Goal: Task Accomplishment & Management: Manage account settings

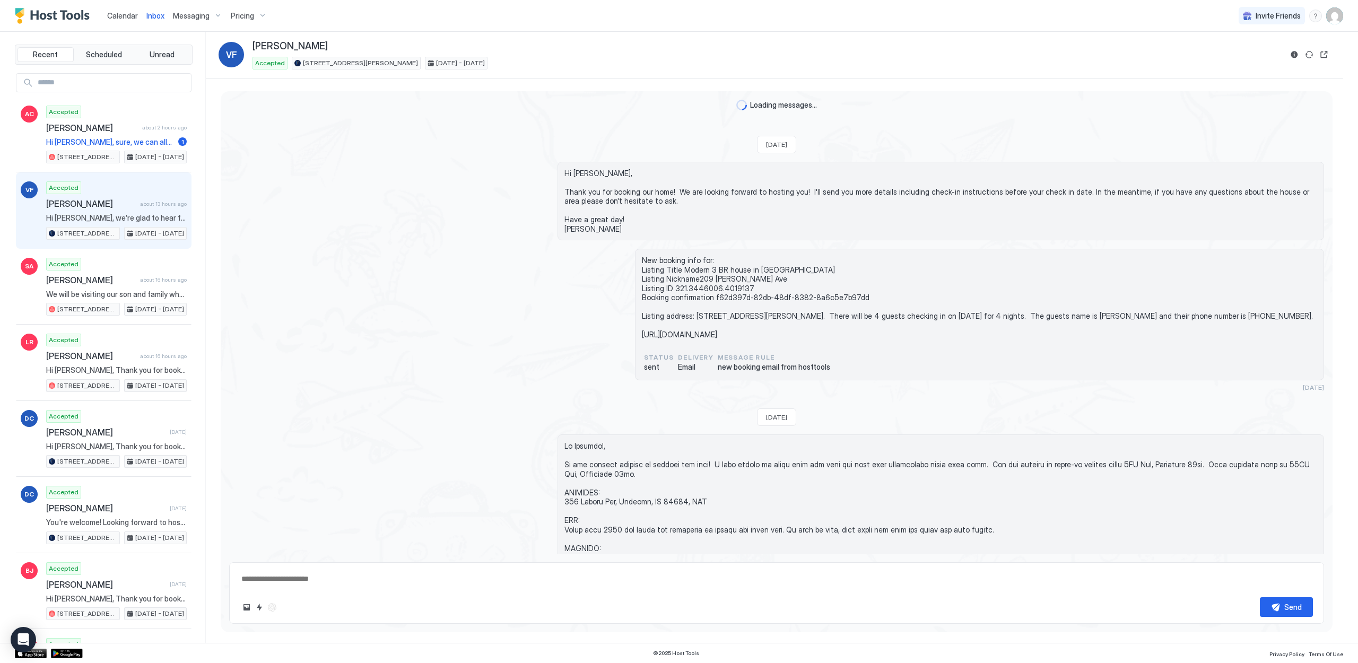
scroll to position [1269, 0]
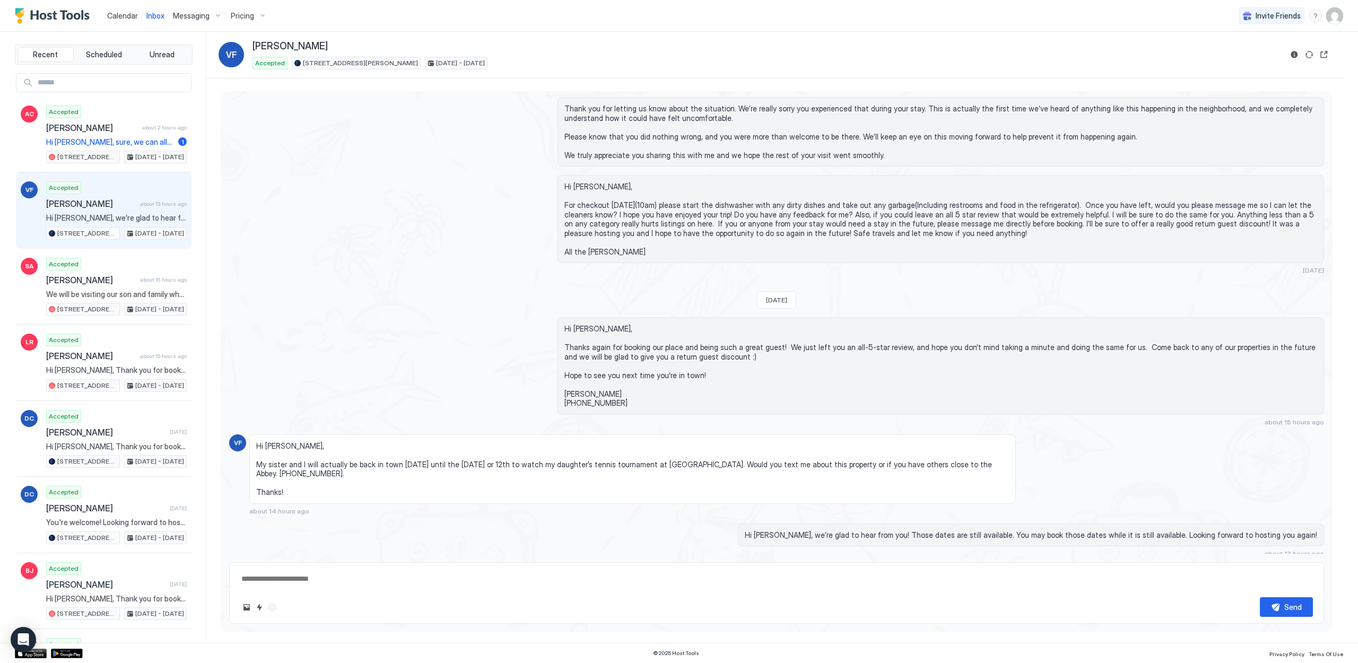
click at [117, 10] on link "Calendar" at bounding box center [122, 15] width 31 height 11
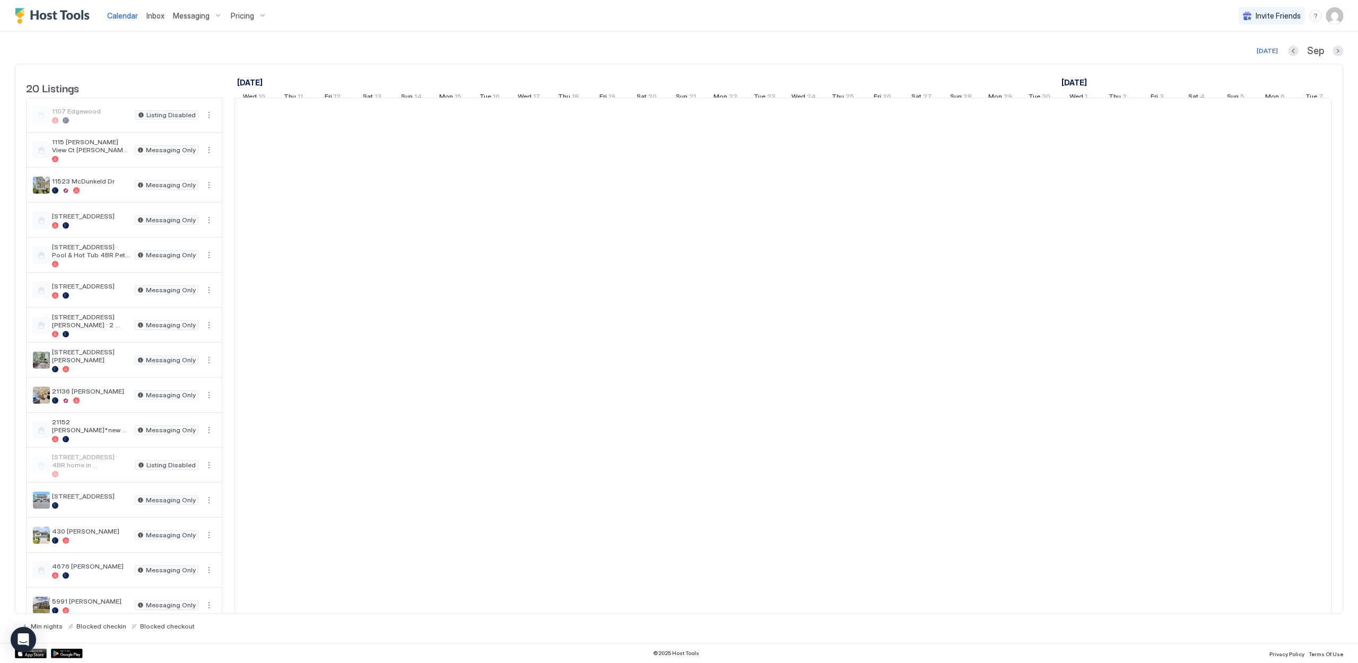
click at [116, 19] on span "Calendar" at bounding box center [122, 15] width 31 height 9
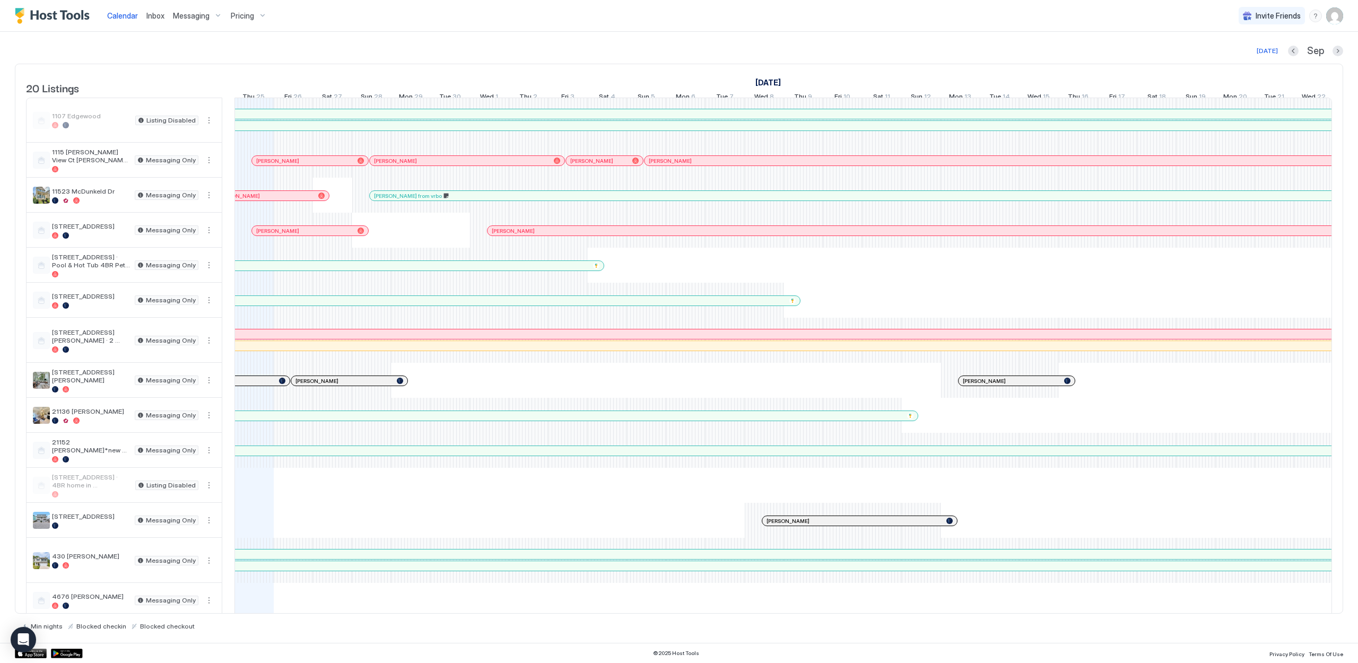
click at [1033, 614] on div "Min nights Blocked checkin Blocked checkout" at bounding box center [679, 622] width 1328 height 16
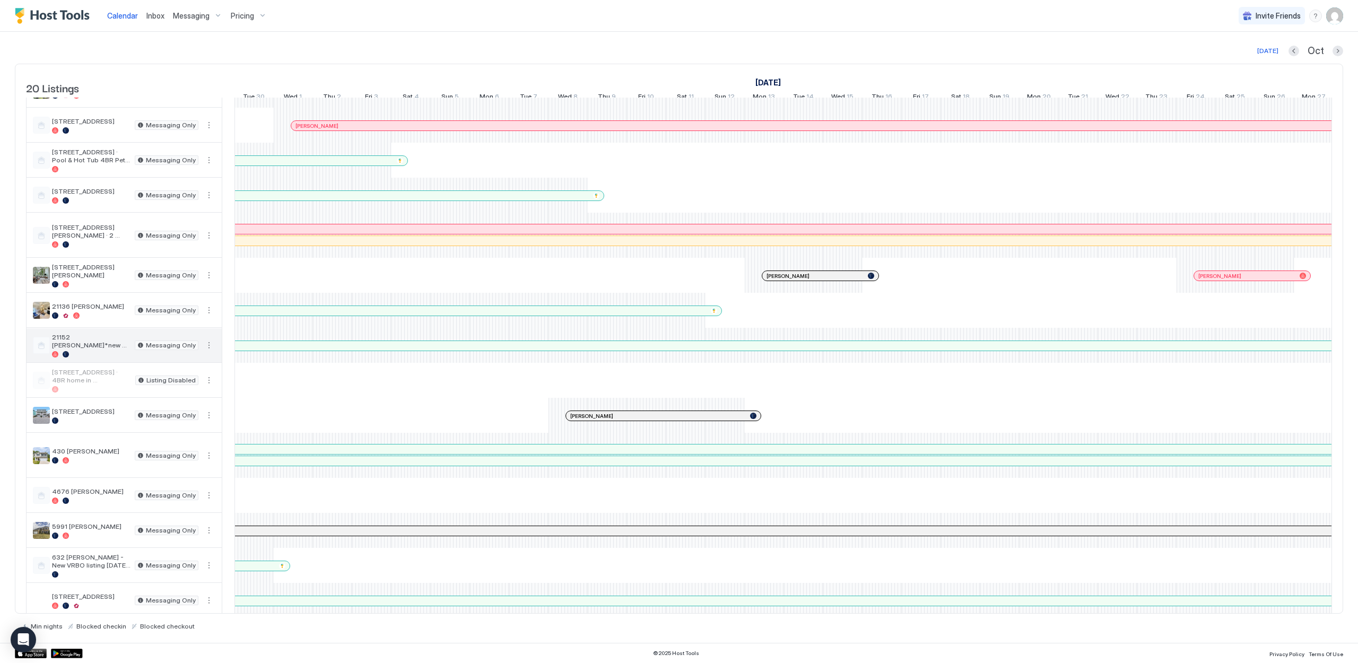
scroll to position [27, 0]
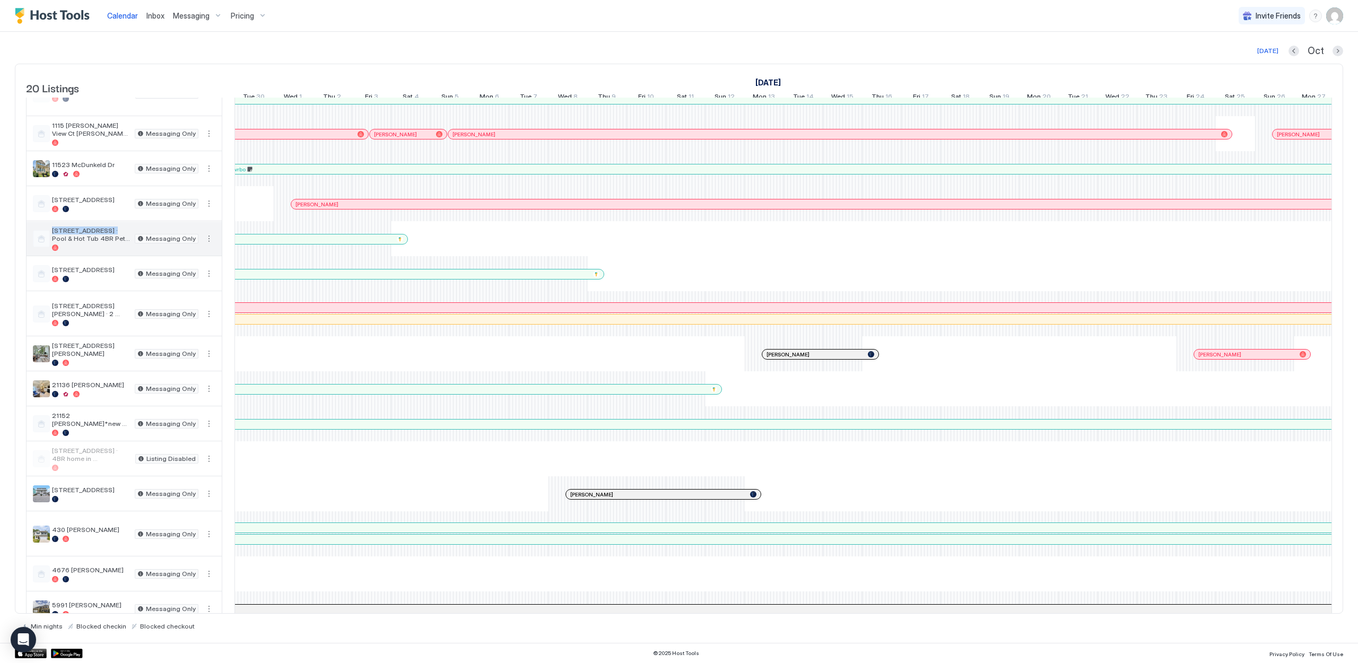
drag, startPoint x: 53, startPoint y: 238, endPoint x: 107, endPoint y: 240, distance: 54.2
click at [107, 240] on span "[STREET_ADDRESS] · Pool & Hot Tub 4BR Pet Friendly" at bounding box center [91, 235] width 79 height 16
copy span "17020 Bridgeton Ln"
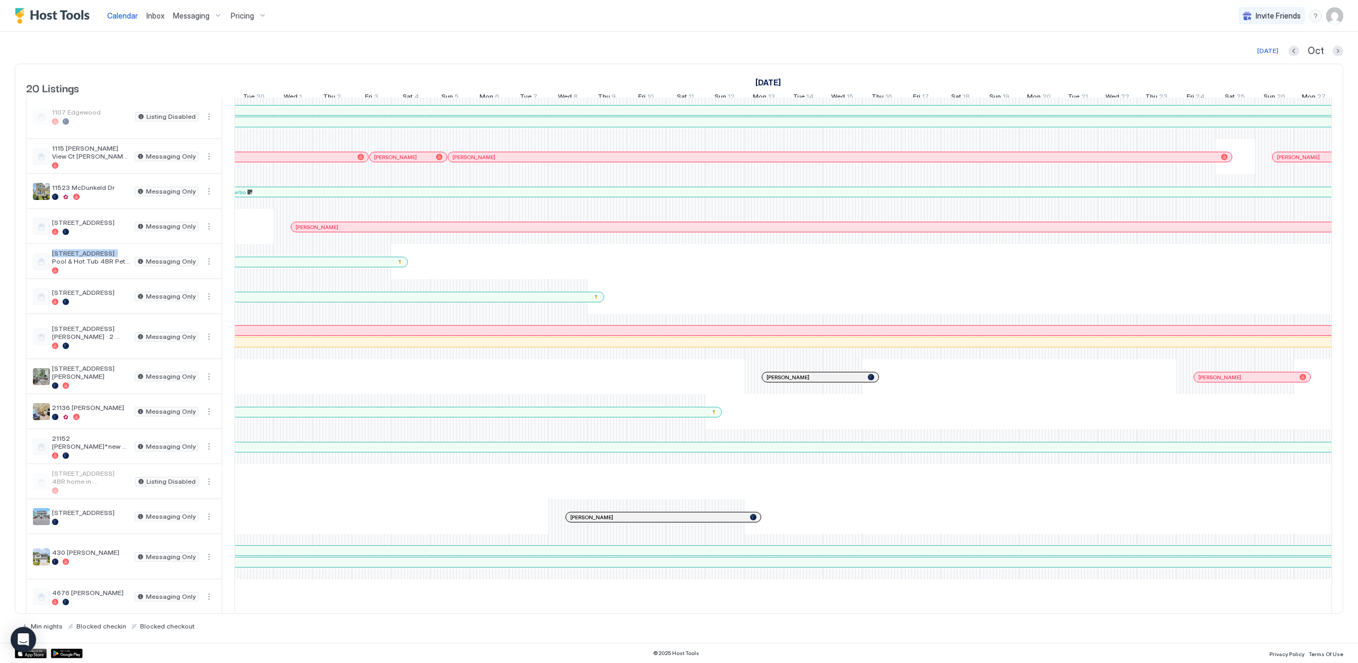
scroll to position [0, 0]
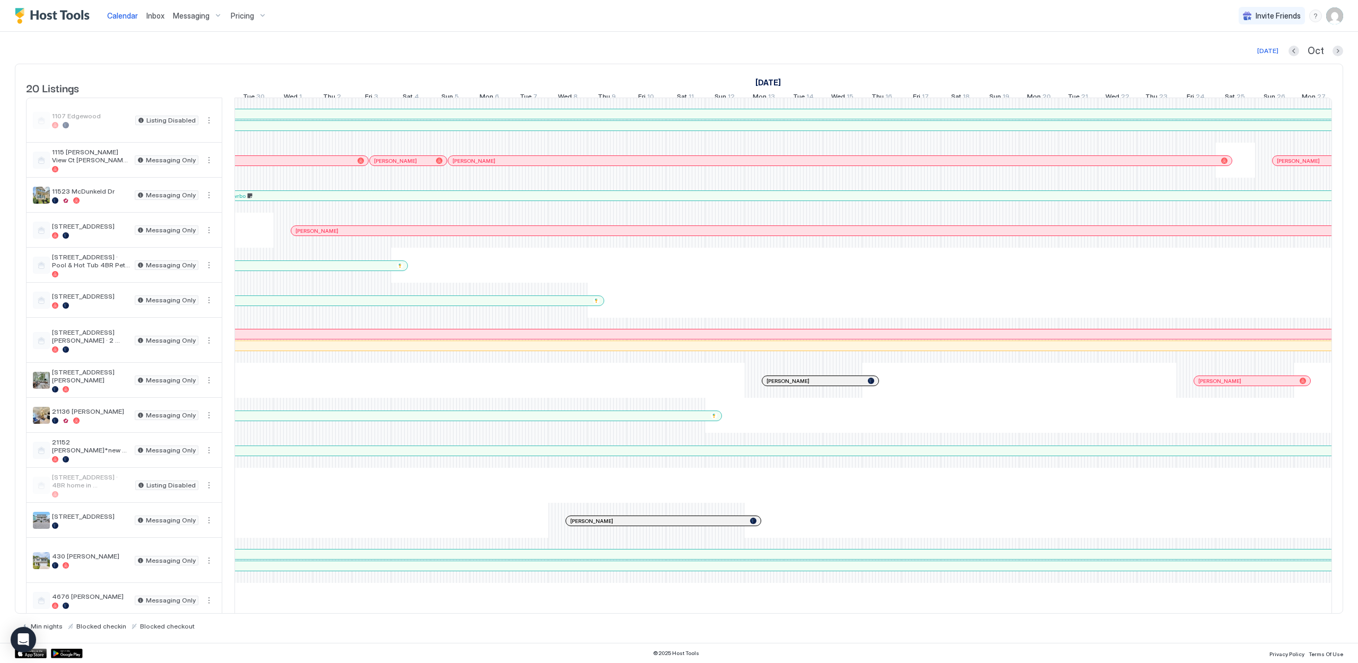
click at [279, 62] on div "Today Oct 20 Listings September 2025 October 2025 November 2025 Wed 10 Thu 11 F…" at bounding box center [679, 338] width 1328 height 586
click at [710, 420] on div at bounding box center [710, 416] width 8 height 8
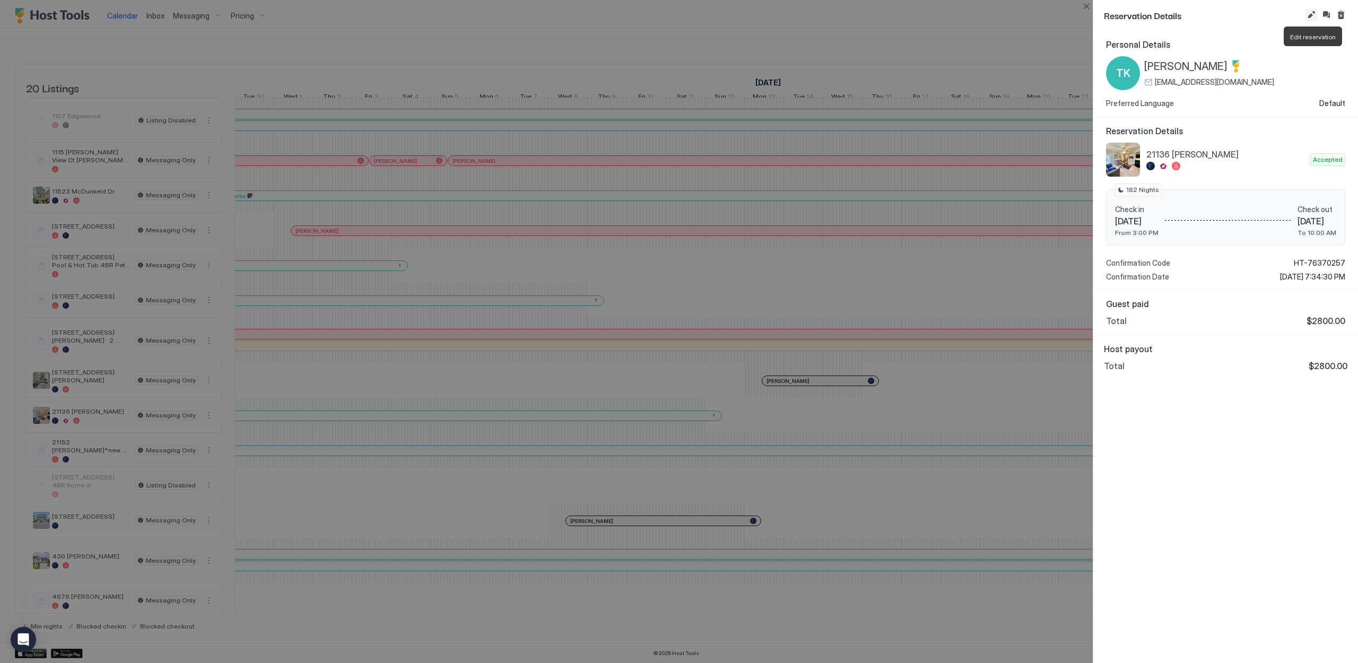
click at [1314, 14] on button "Edit reservation" at bounding box center [1311, 14] width 13 height 13
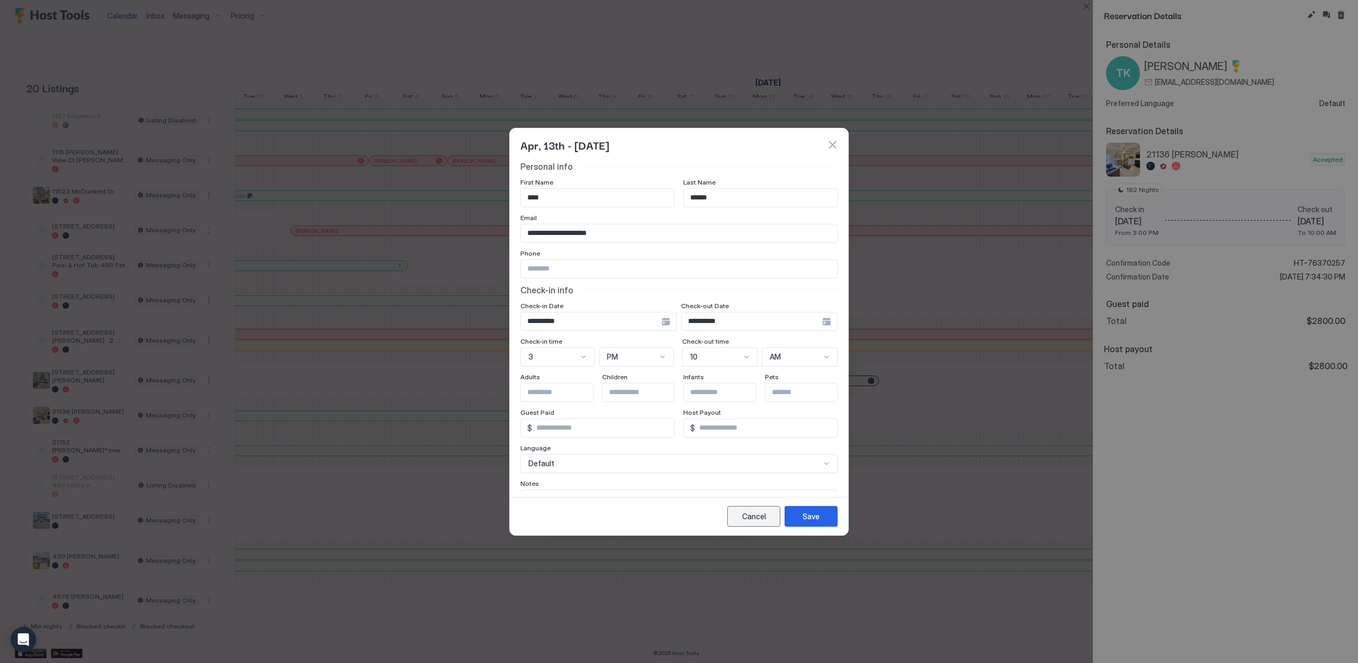
click at [751, 517] on div "Cancel" at bounding box center [754, 516] width 24 height 11
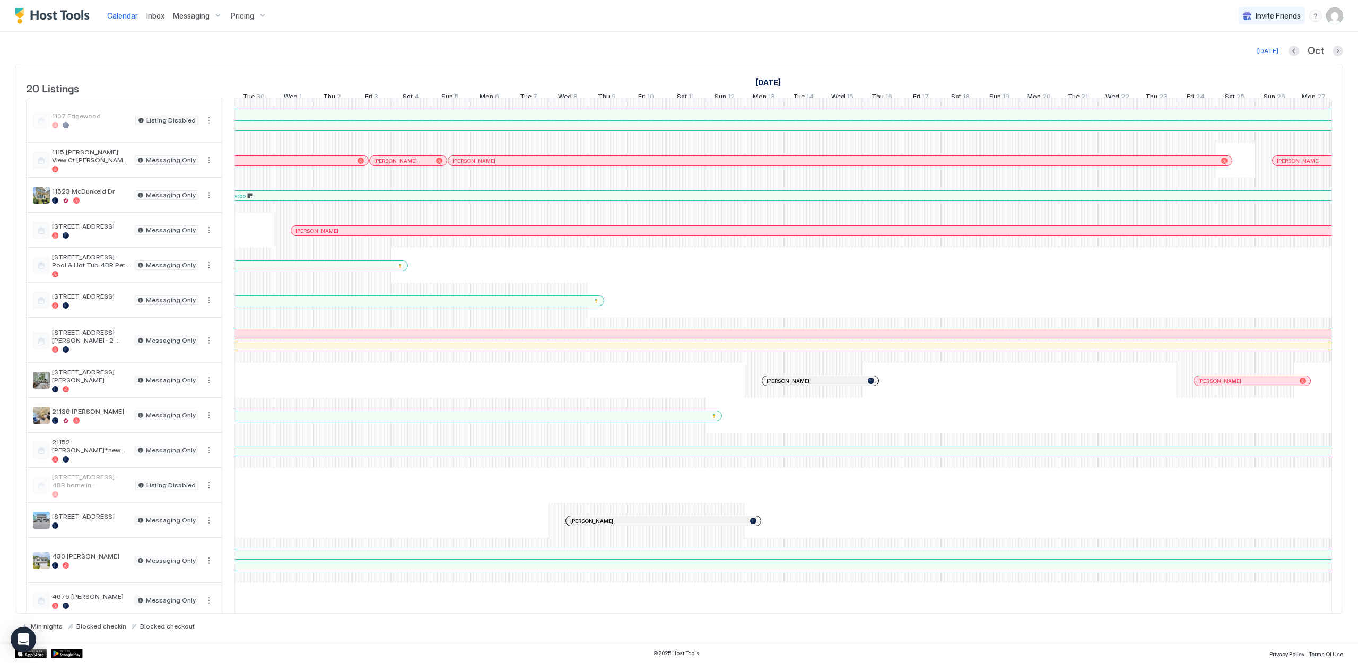
click at [723, 456] on div at bounding box center [799, 451] width 2665 height 10
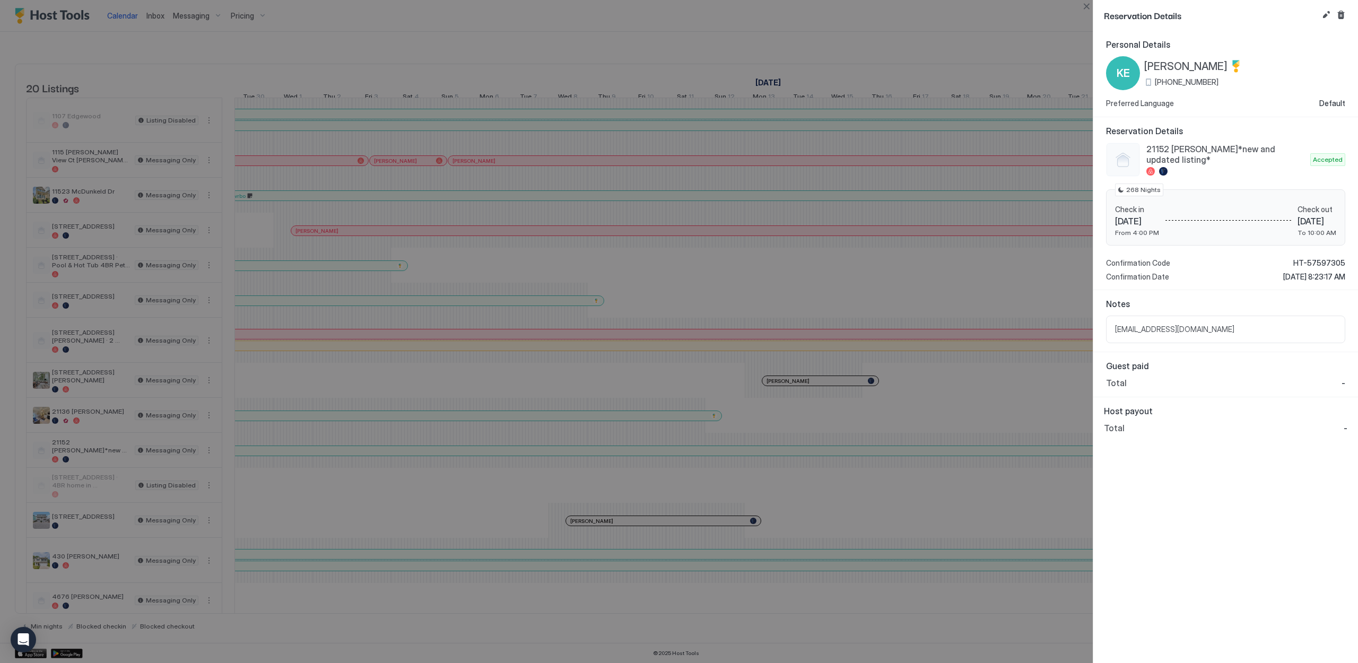
click at [280, 56] on div at bounding box center [679, 331] width 1358 height 663
click at [1087, 6] on button "Close" at bounding box center [1086, 6] width 13 height 13
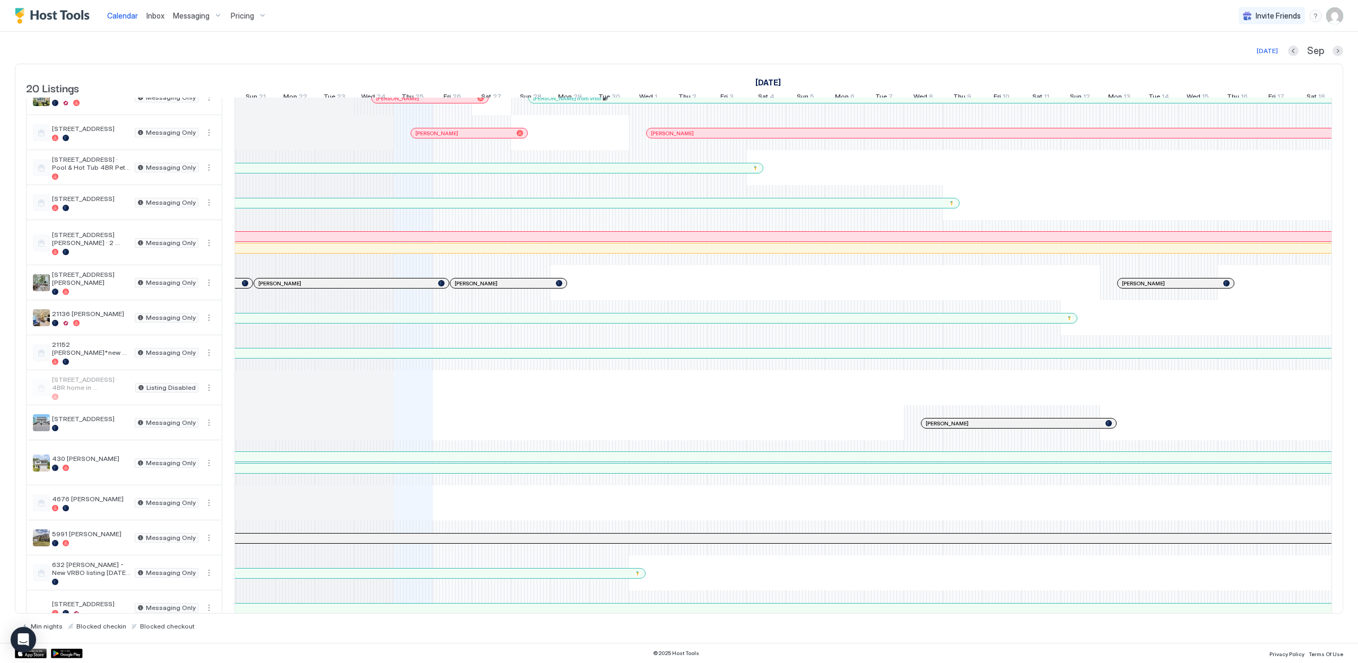
scroll to position [159, 0]
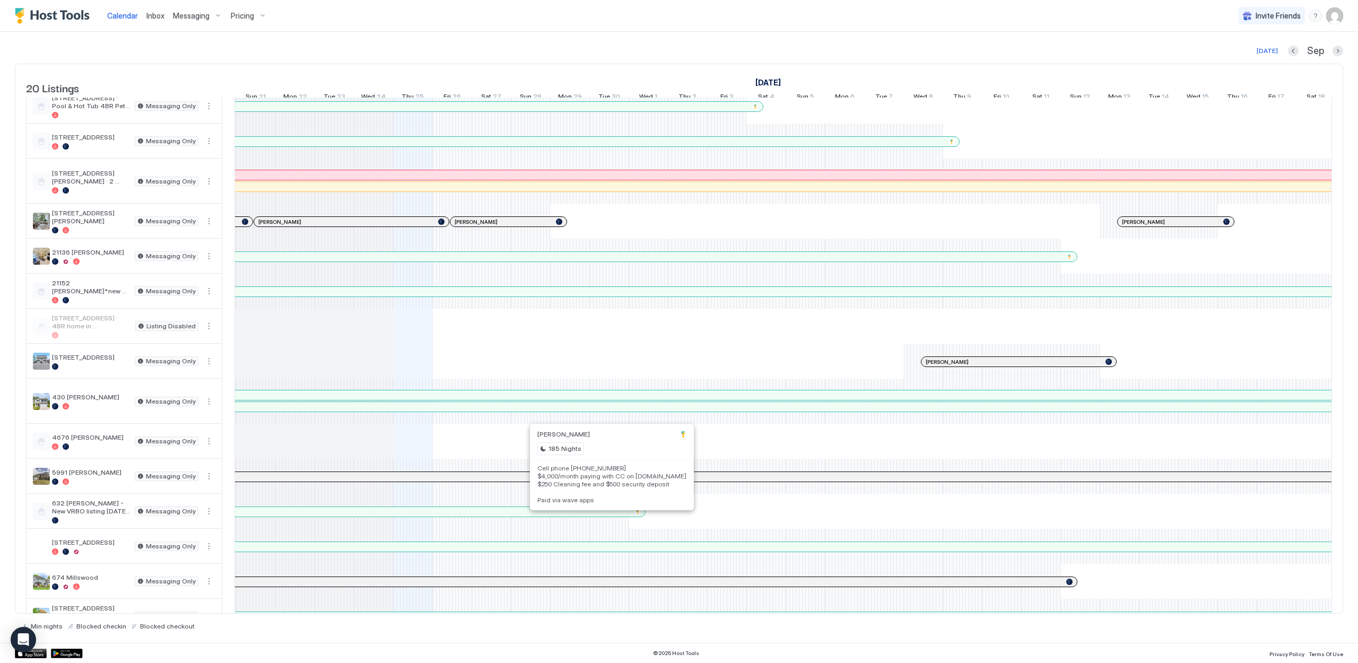
click at [603, 516] on div at bounding box center [602, 512] width 8 height 8
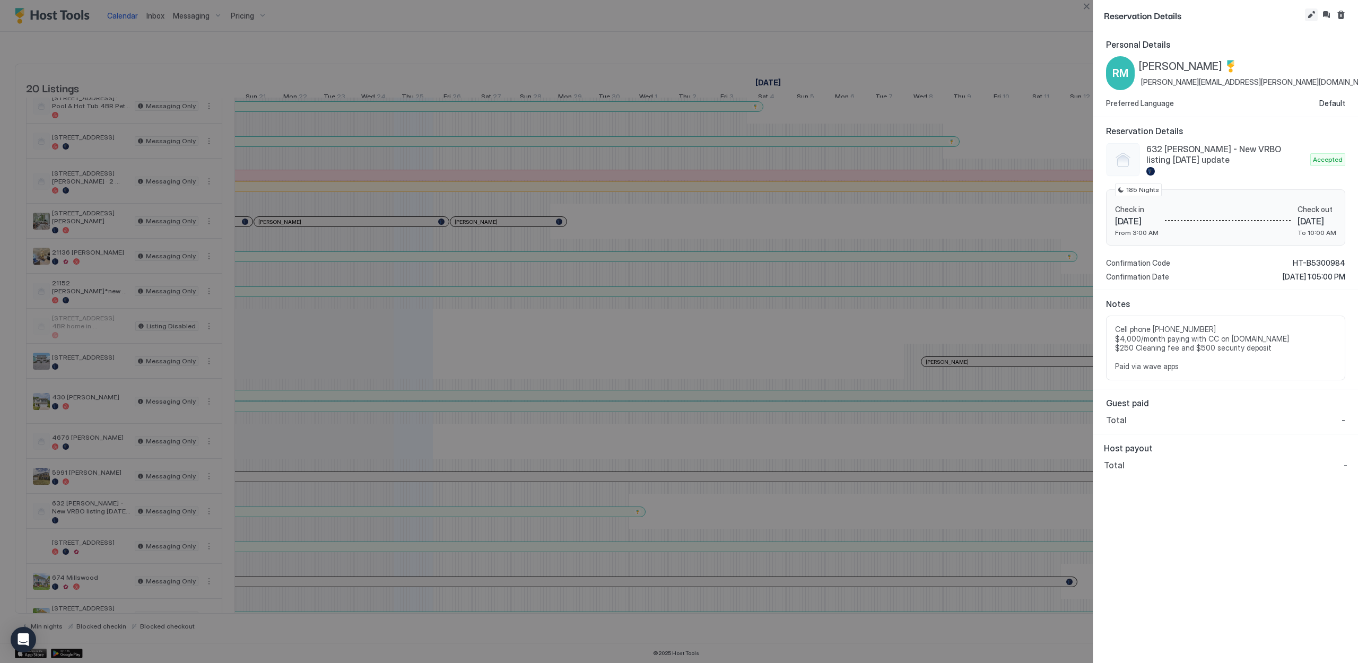
click at [1309, 12] on button "Edit reservation" at bounding box center [1311, 14] width 13 height 13
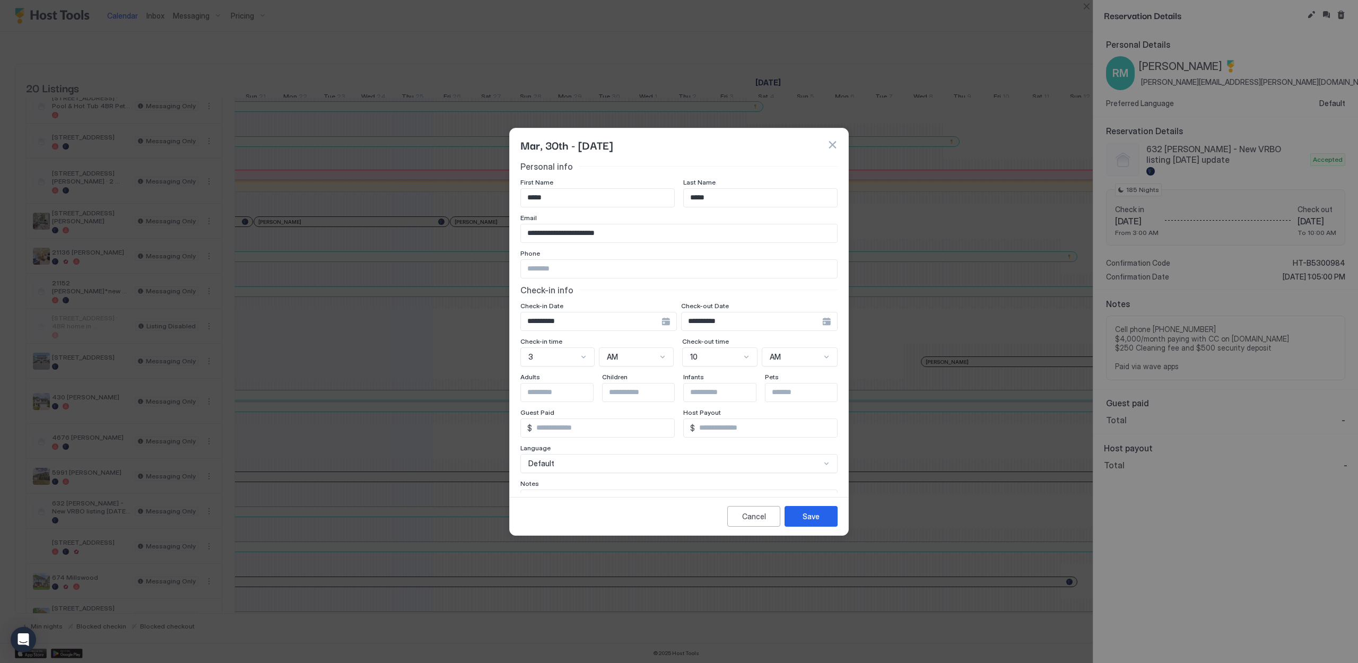
click at [821, 321] on div "**********" at bounding box center [759, 321] width 157 height 19
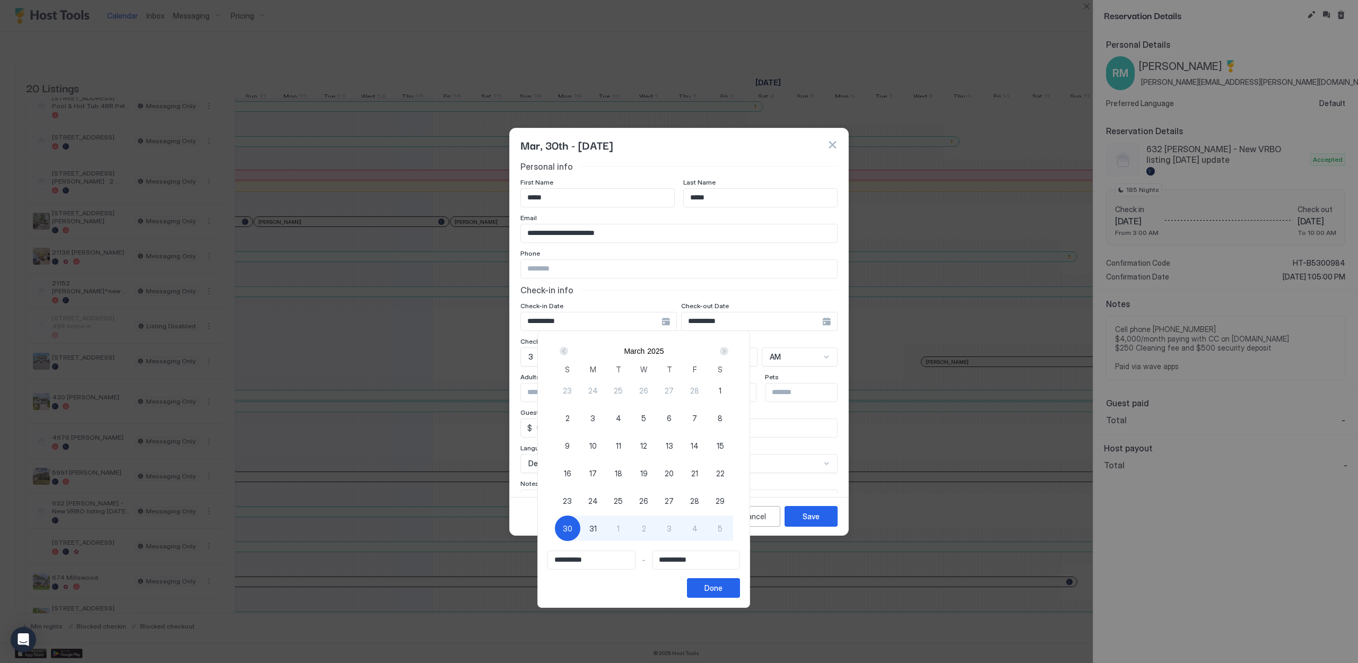
click at [572, 529] on span "30" at bounding box center [568, 528] width 10 height 11
click at [731, 355] on div "Next" at bounding box center [724, 351] width 13 height 13
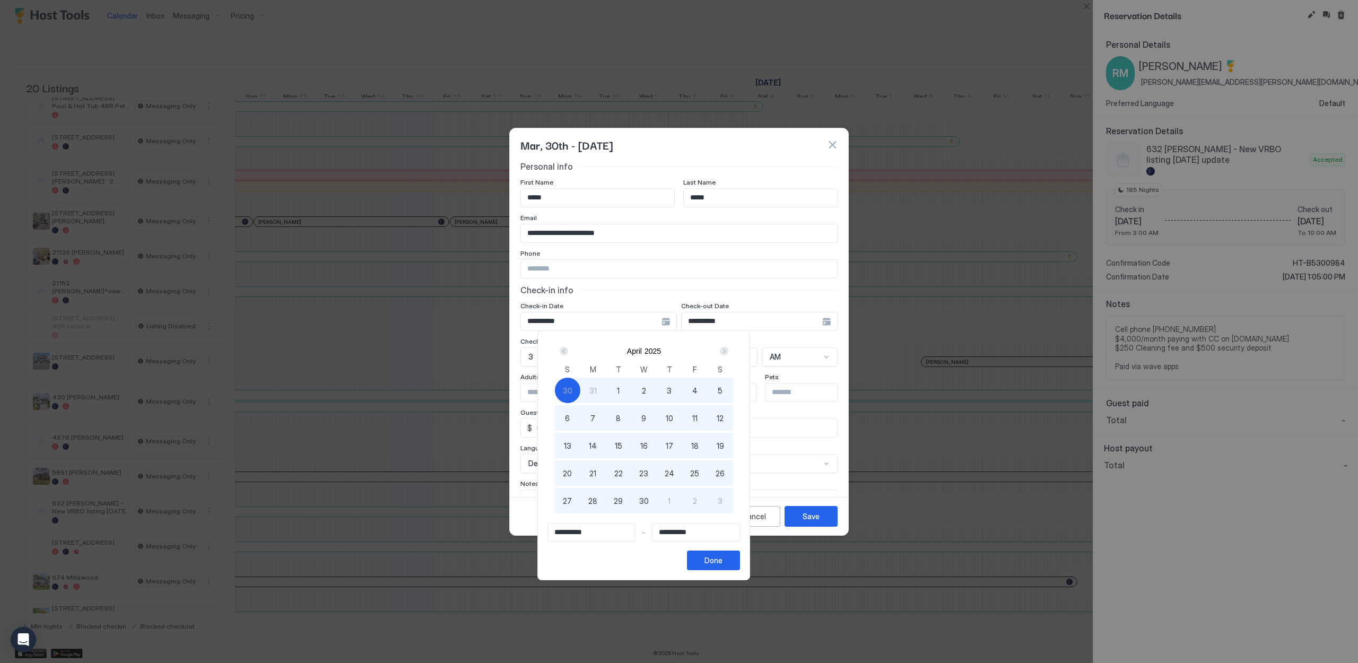
click at [728, 354] on div "Next" at bounding box center [724, 351] width 8 height 8
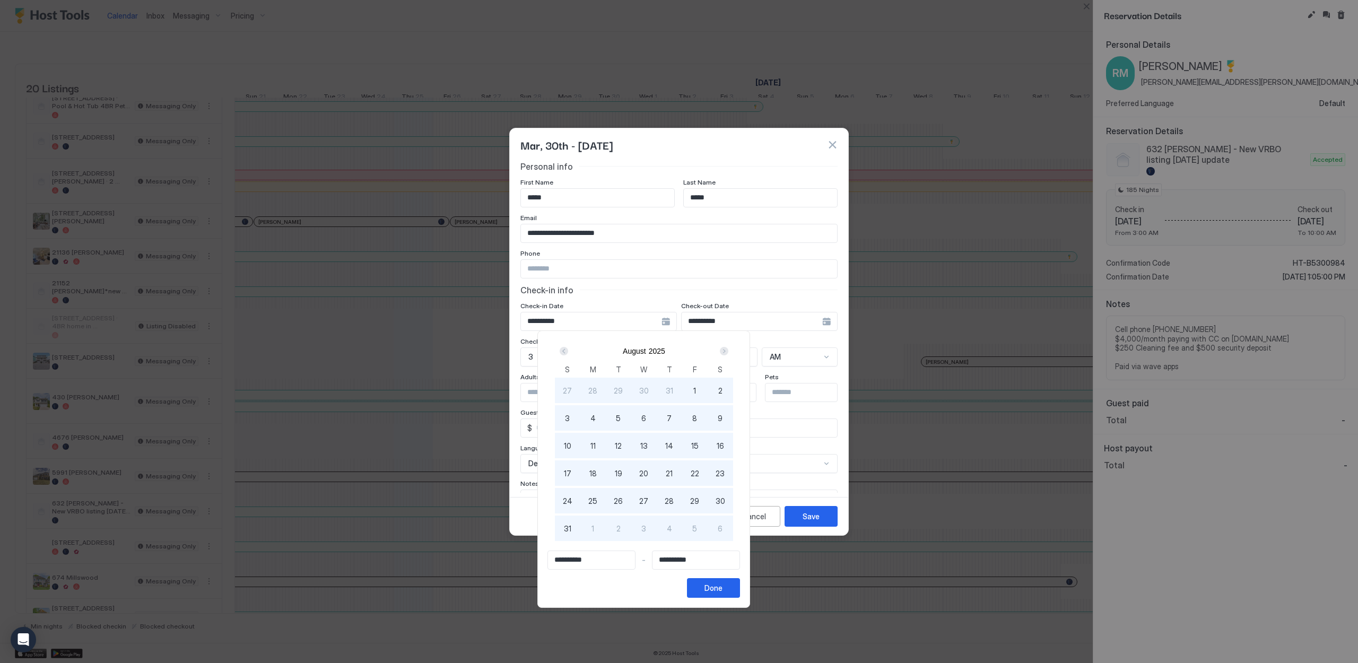
click at [728, 354] on div "Next" at bounding box center [724, 351] width 8 height 8
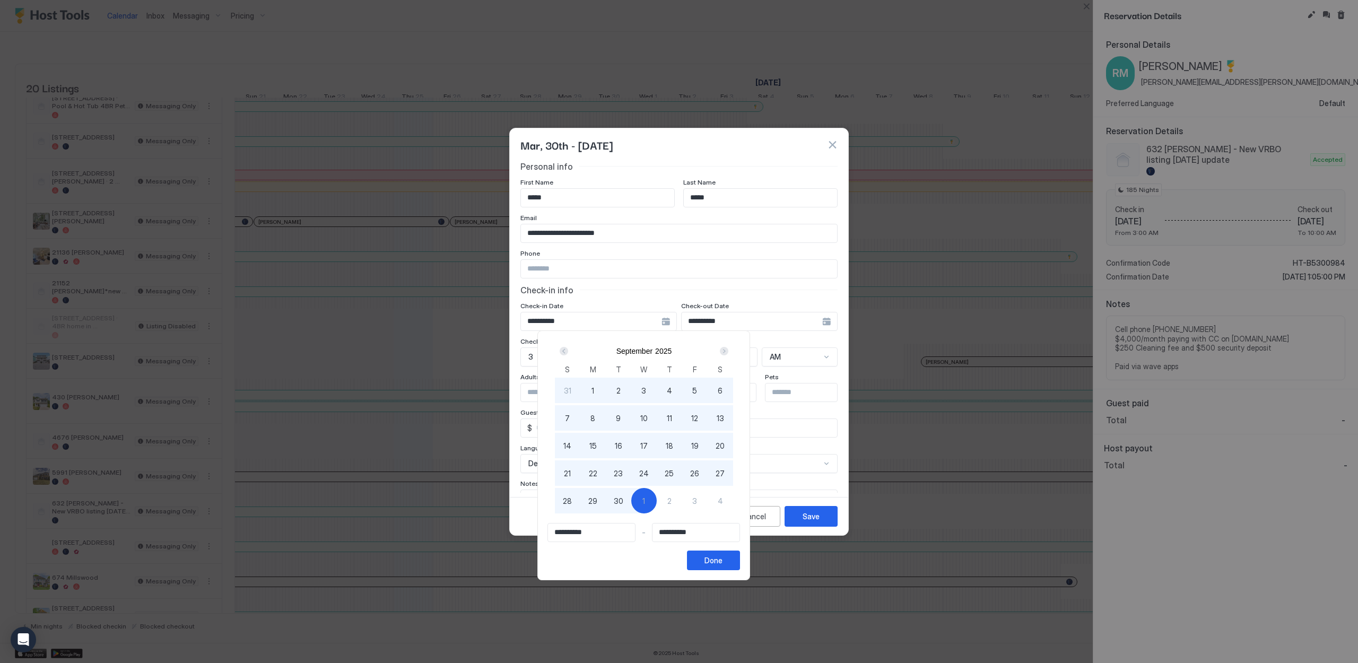
click at [728, 353] on div "Next" at bounding box center [724, 351] width 8 height 8
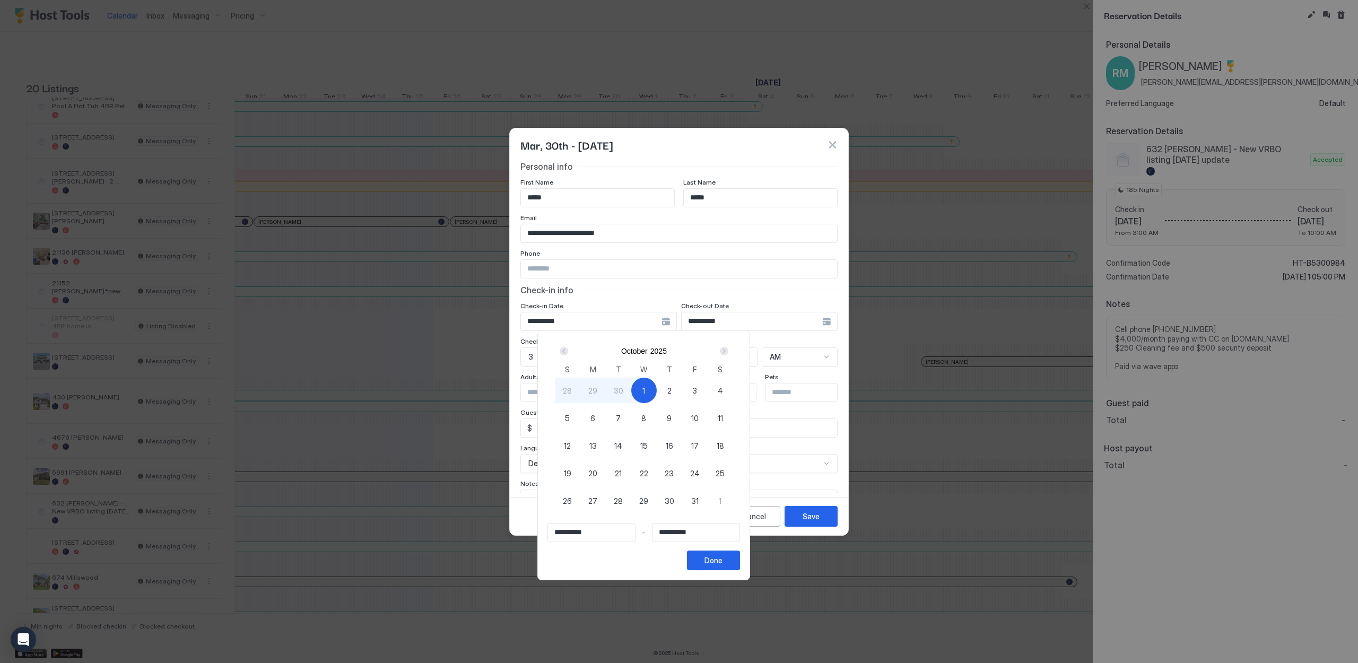
click at [572, 392] on span "28" at bounding box center [567, 390] width 9 height 11
type input "**********"
click at [740, 557] on button "Done" at bounding box center [713, 561] width 53 height 20
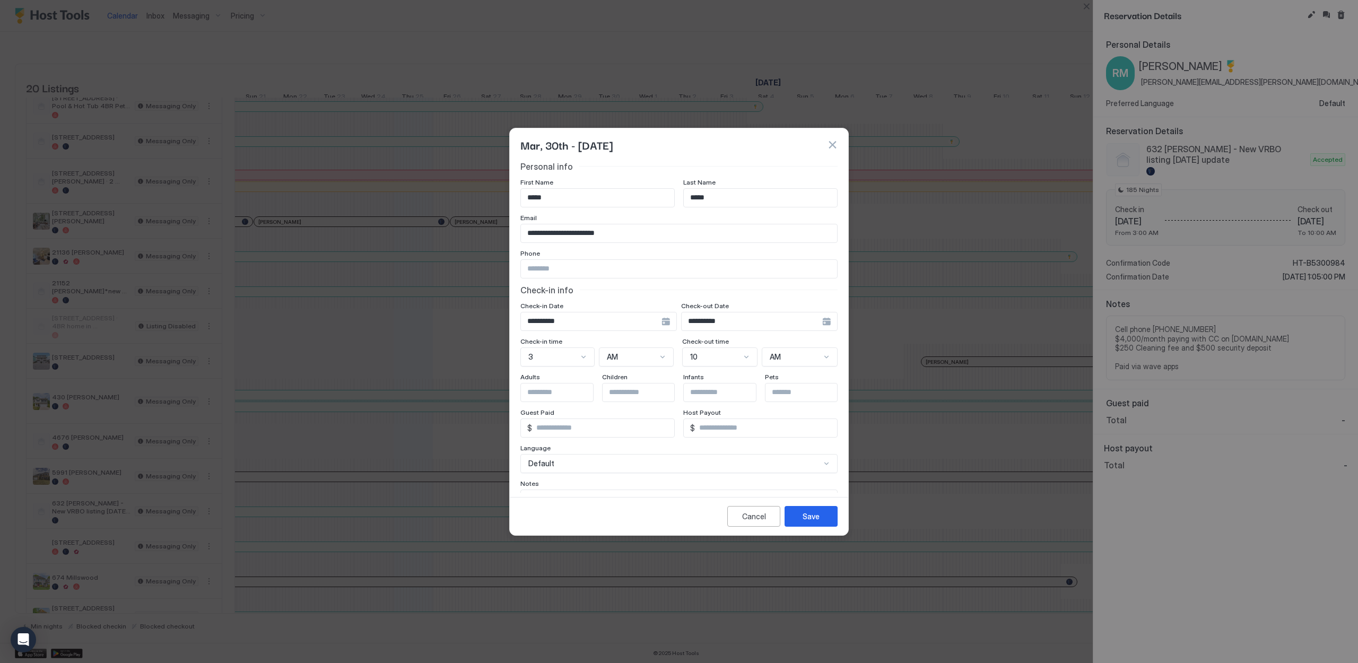
click at [822, 323] on div "**********" at bounding box center [759, 321] width 157 height 19
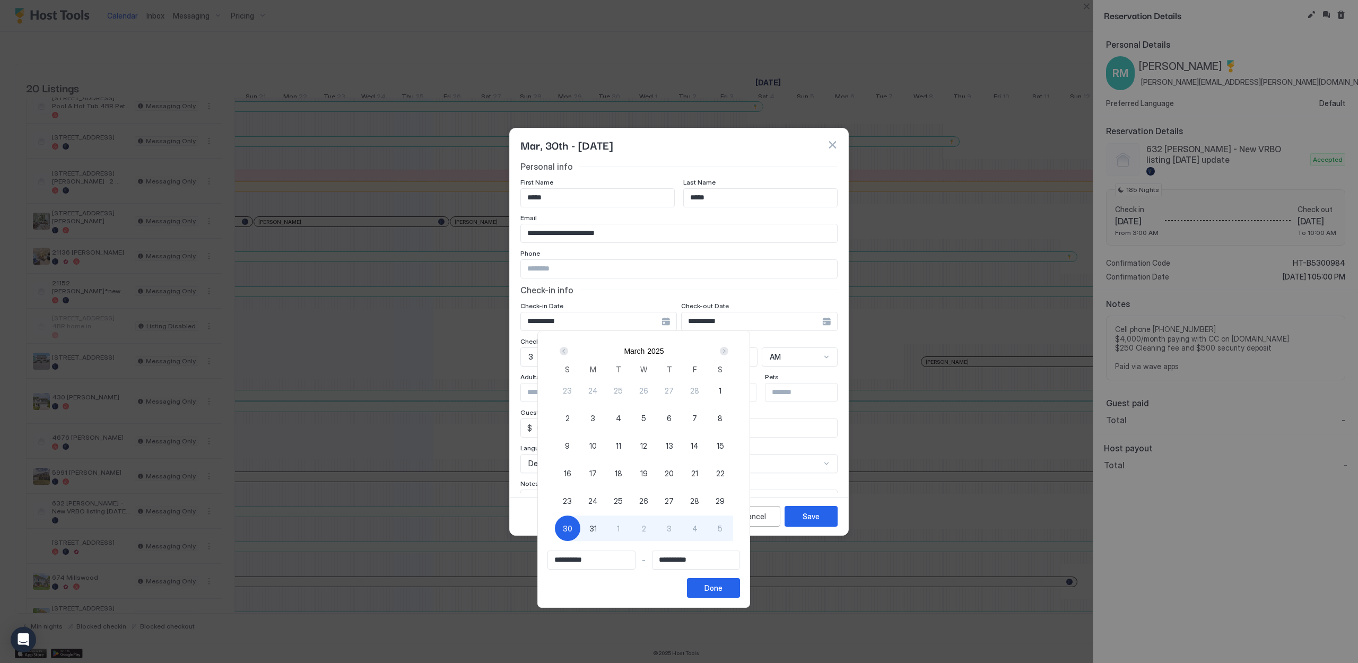
click at [572, 526] on span "30" at bounding box center [568, 528] width 10 height 11
click at [728, 352] on div "Next" at bounding box center [724, 351] width 8 height 8
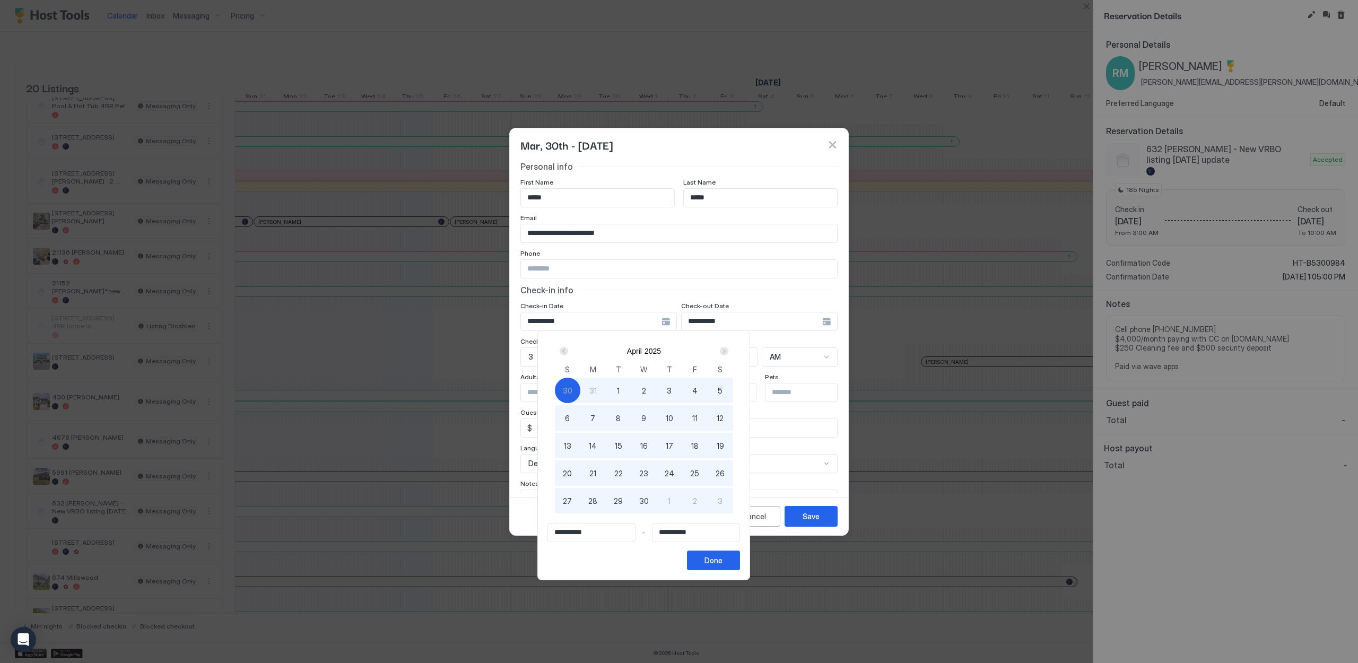
click at [728, 352] on div "Next" at bounding box center [724, 351] width 8 height 8
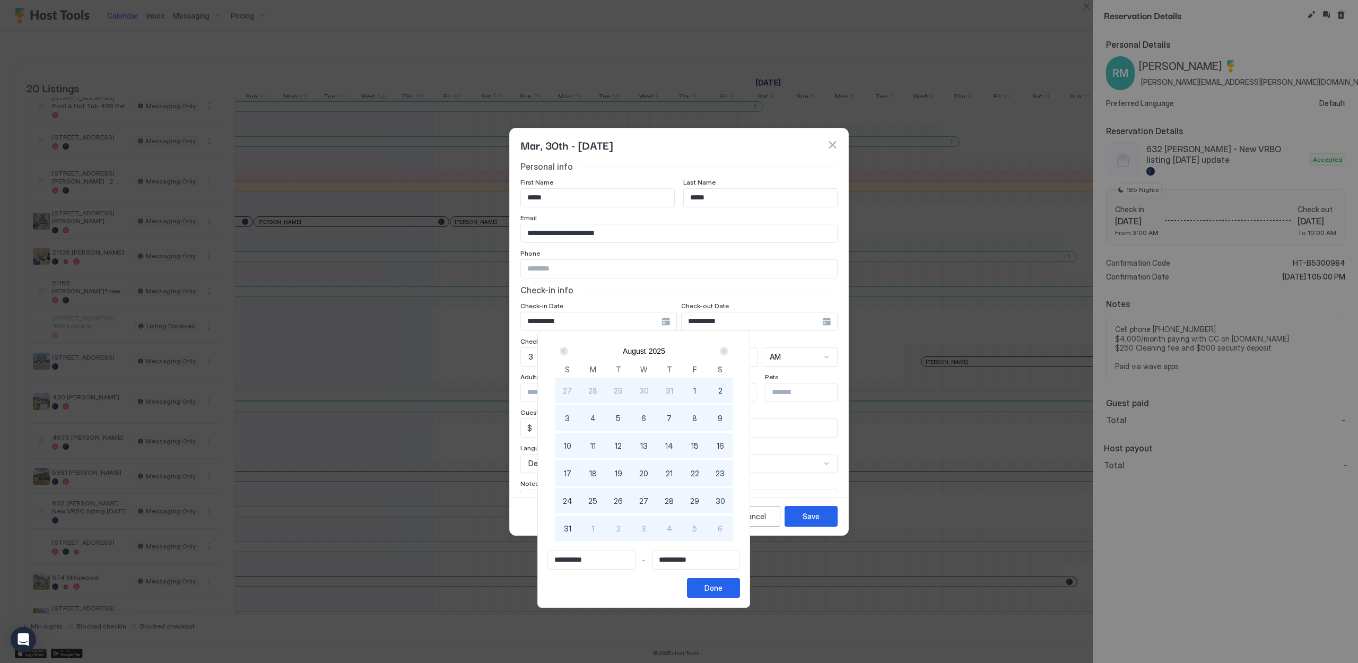
click at [728, 352] on div "Next" at bounding box center [724, 351] width 8 height 8
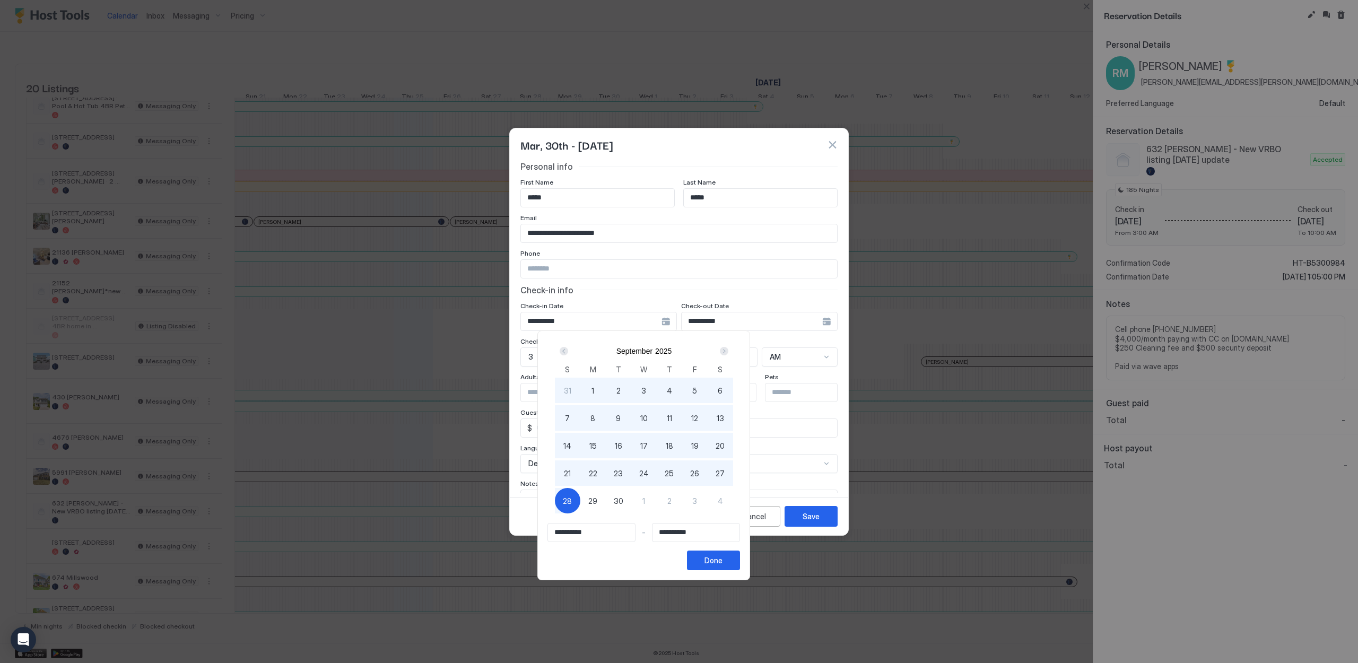
click at [597, 503] on span "29" at bounding box center [592, 500] width 9 height 11
type input "**********"
click at [740, 564] on button "Done" at bounding box center [713, 561] width 53 height 20
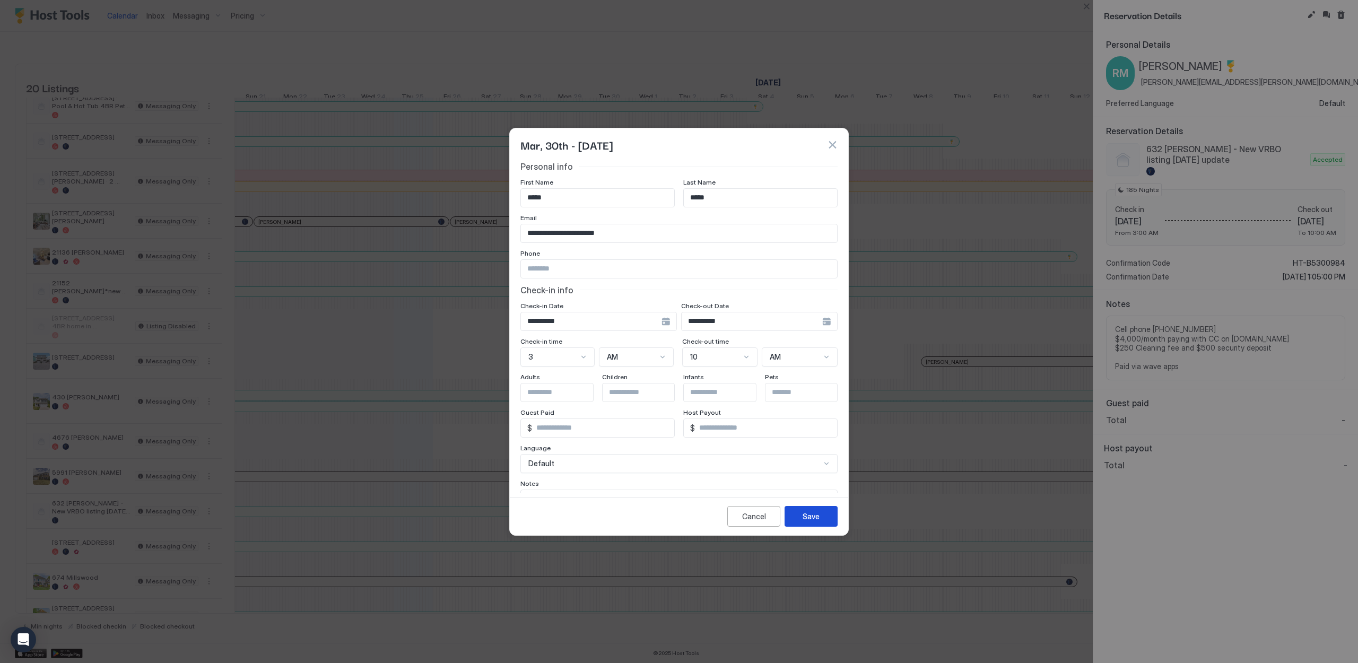
click at [807, 514] on div "Save" at bounding box center [811, 516] width 17 height 11
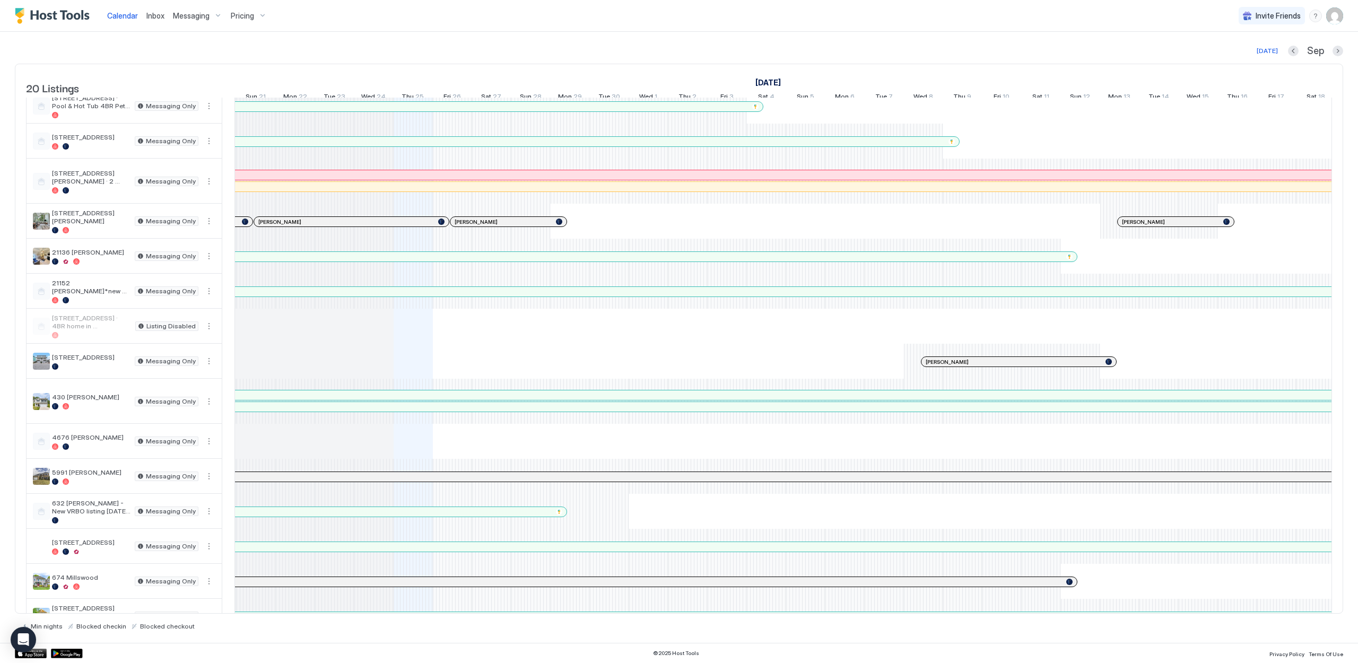
click at [582, 519] on div "owner block Laura DeRosa Maahra Hill Jameka Vessels Melissa Kasper Derrick Wrig…" at bounding box center [1140, 304] width 2670 height 730
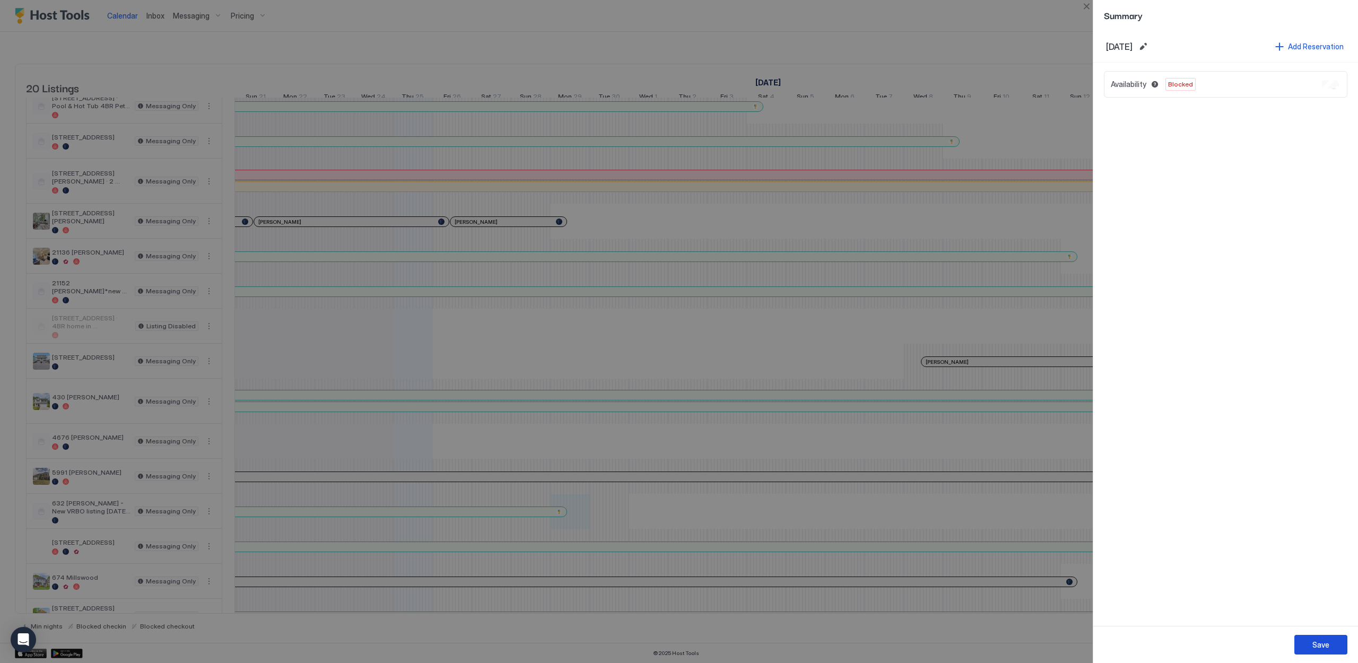
click at [1318, 646] on div "Save" at bounding box center [1320, 644] width 17 height 11
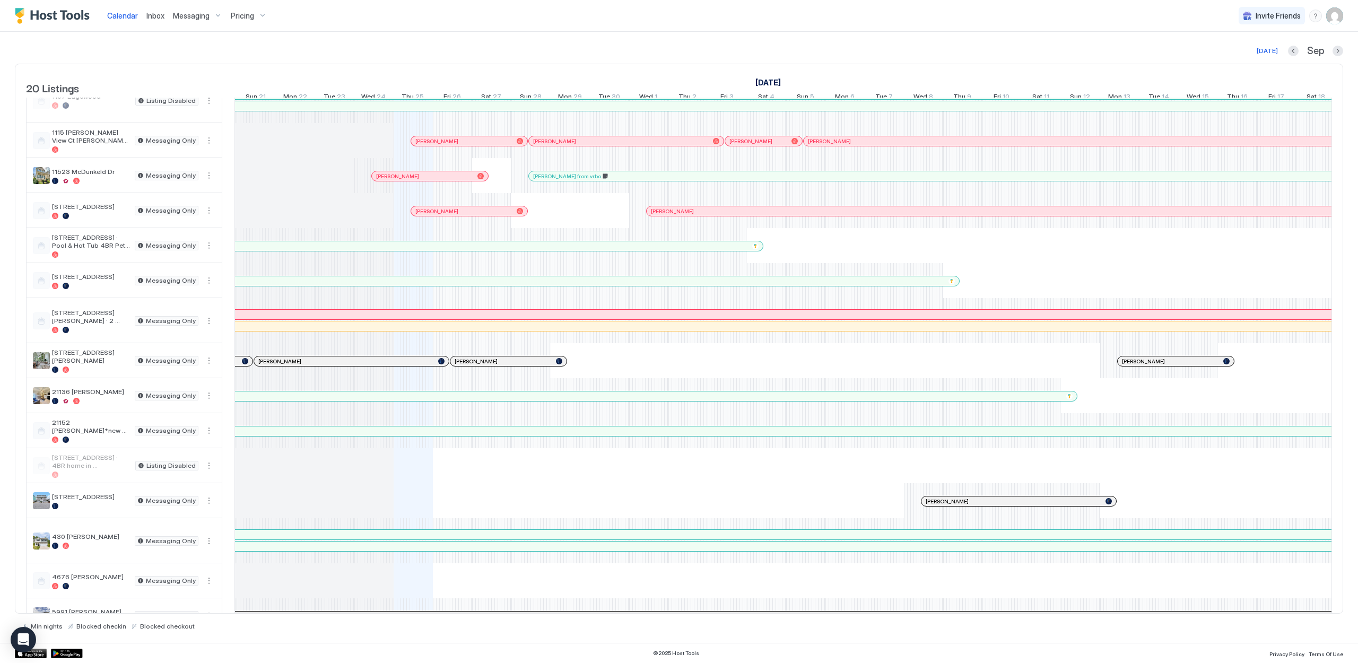
scroll to position [38, 0]
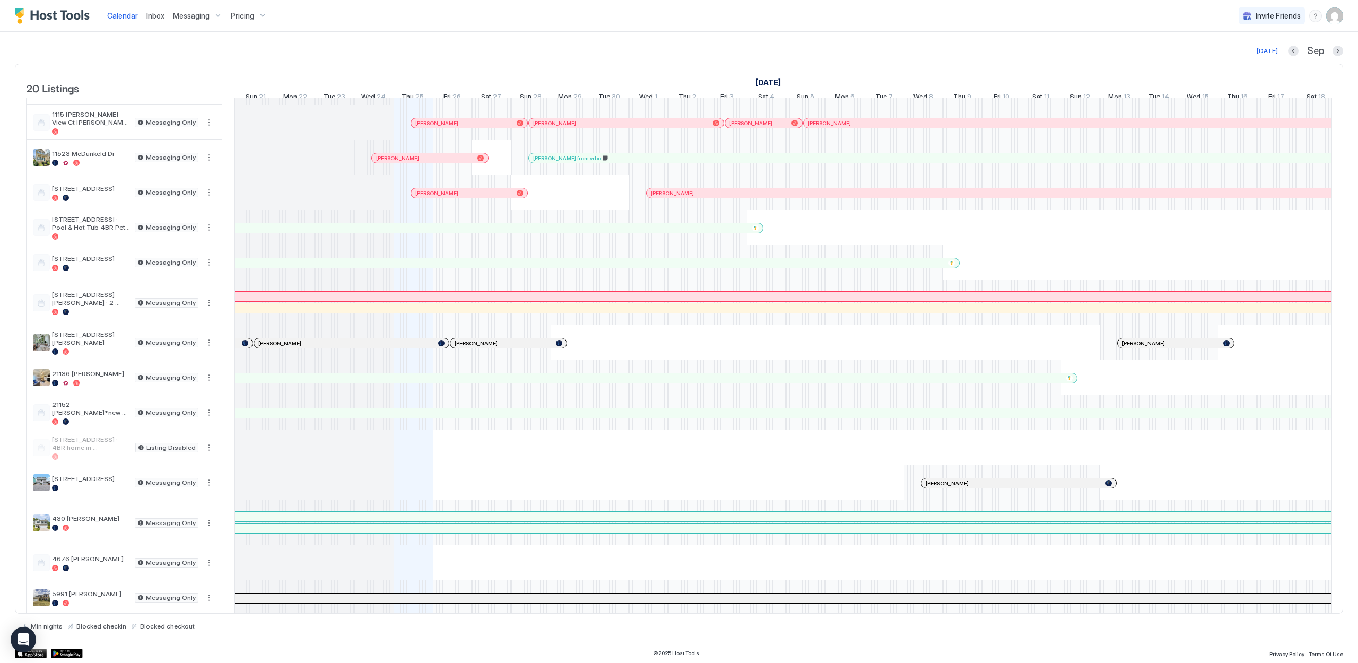
click at [258, 521] on div at bounding box center [1154, 517] width 2665 height 10
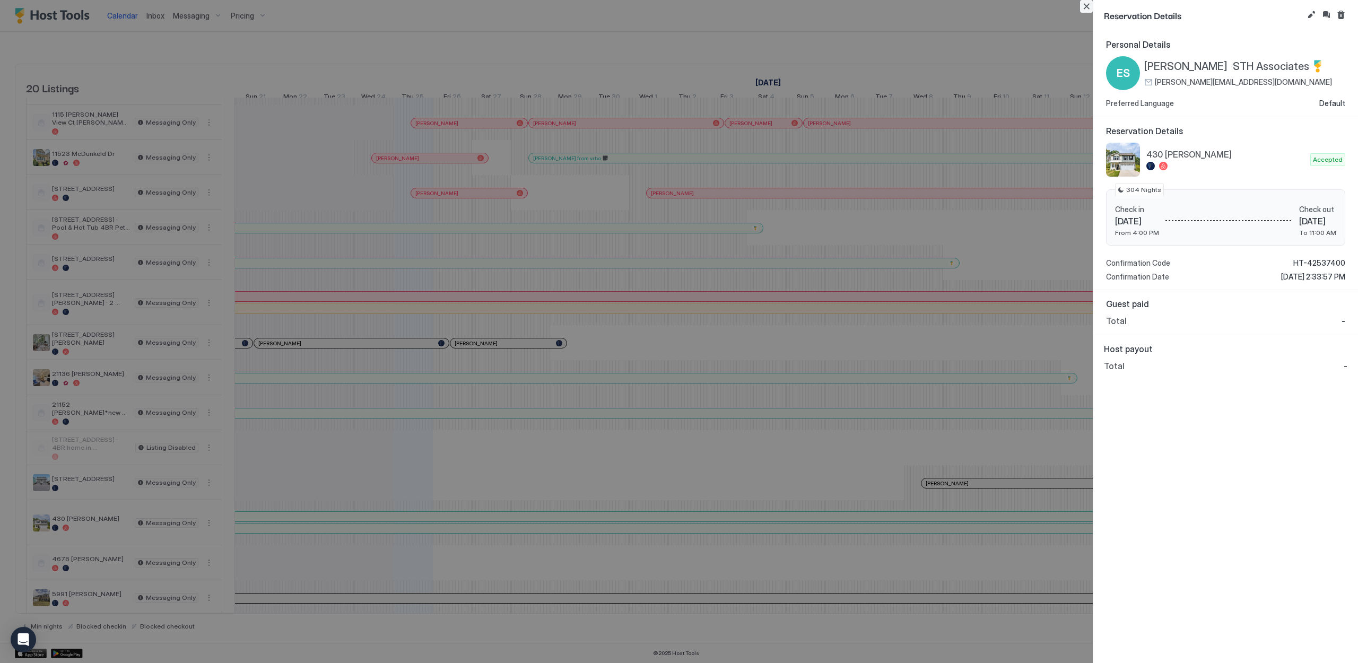
click at [1089, 7] on button "Close" at bounding box center [1086, 6] width 13 height 13
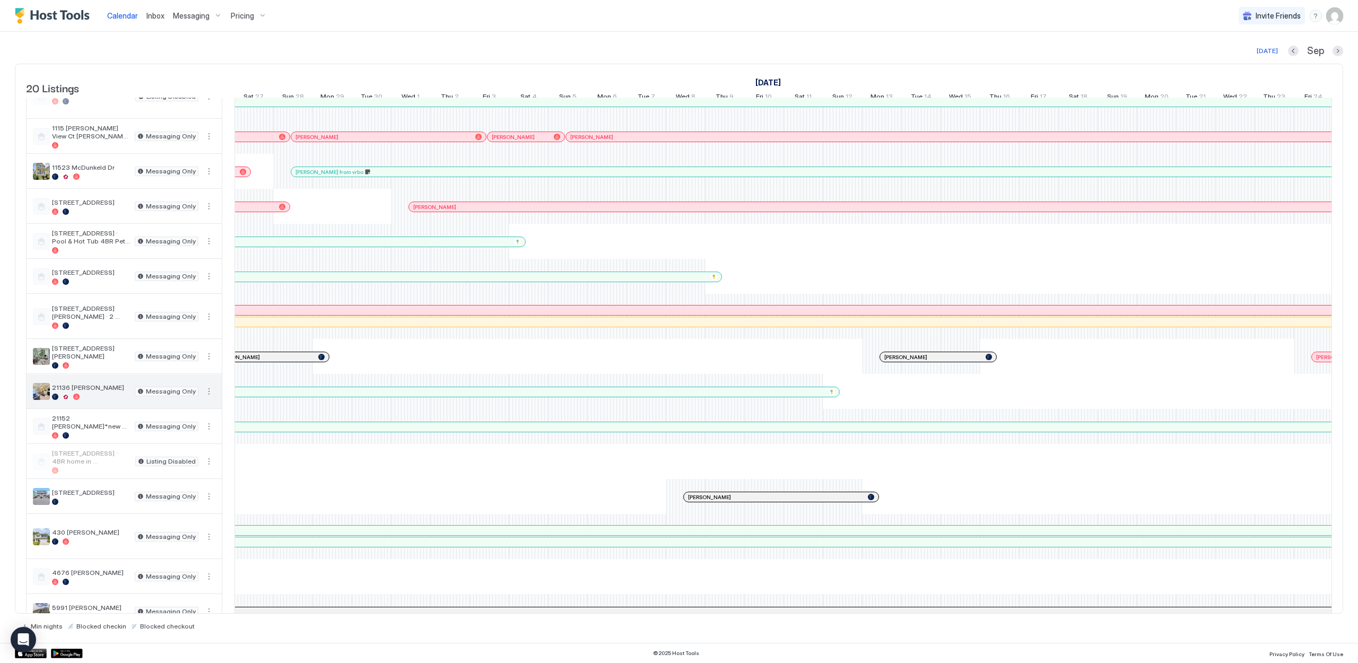
scroll to position [5, 0]
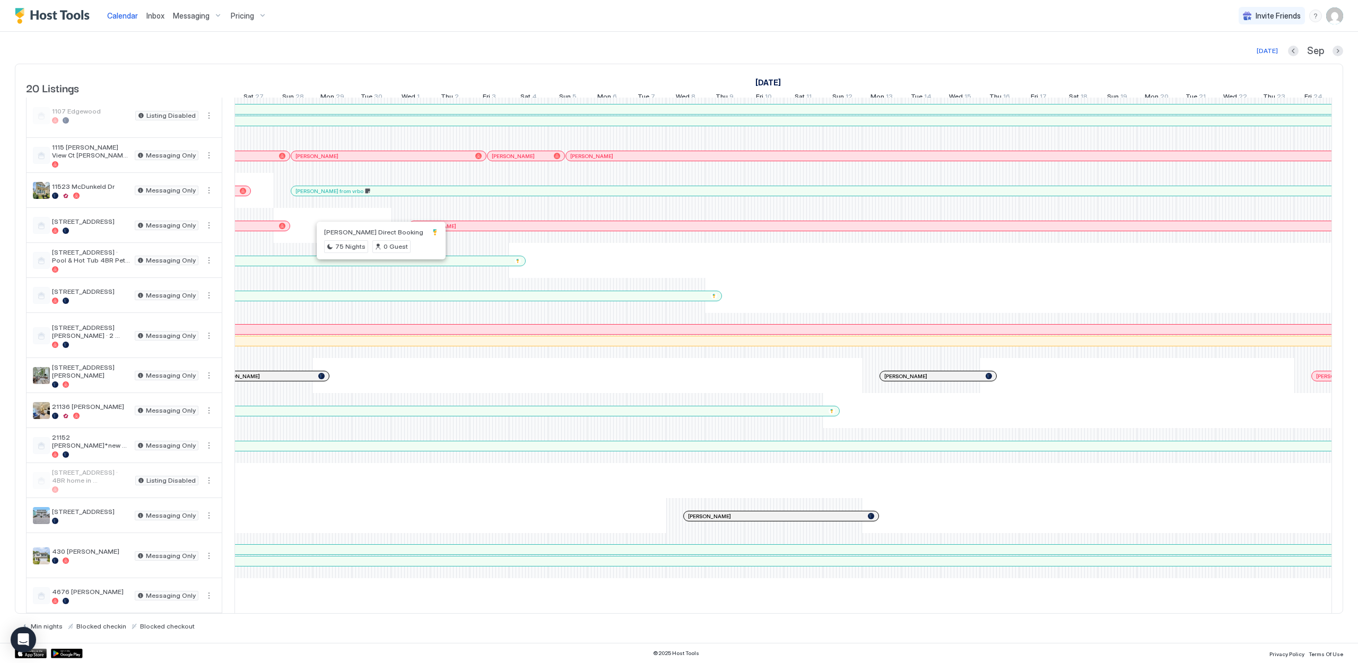
click at [375, 265] on div at bounding box center [374, 261] width 8 height 8
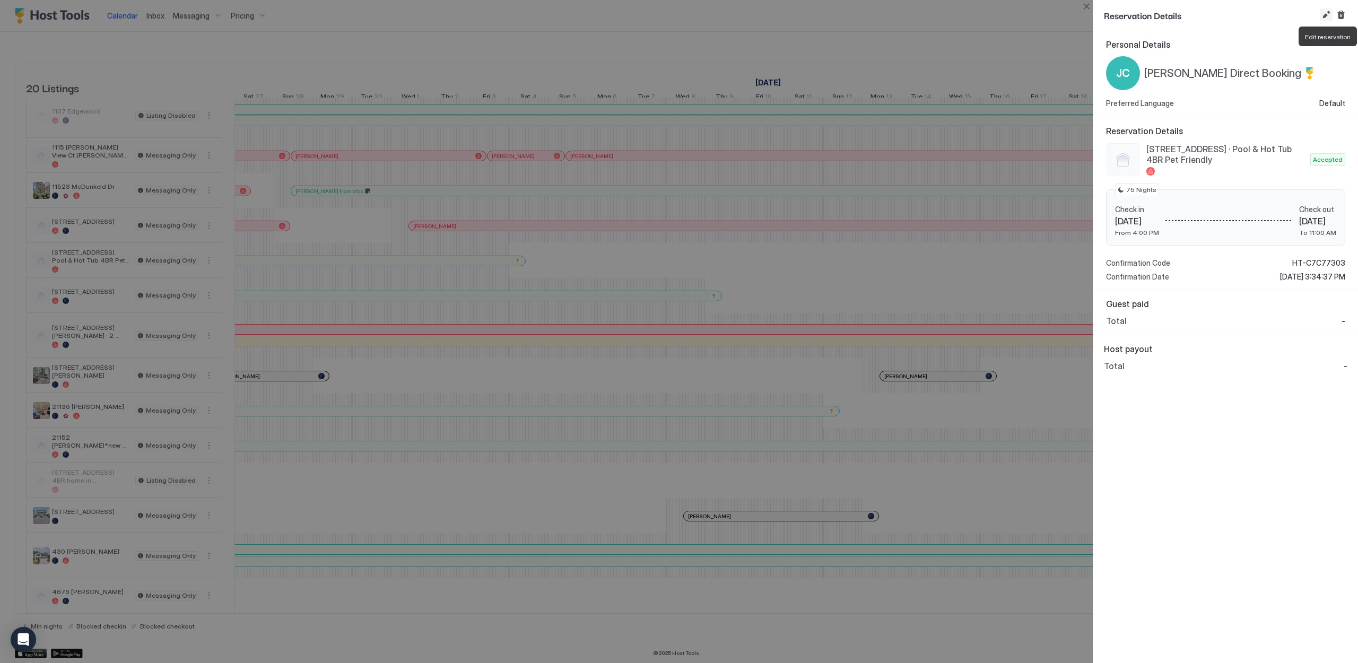
click at [1328, 19] on button "Edit reservation" at bounding box center [1326, 14] width 13 height 13
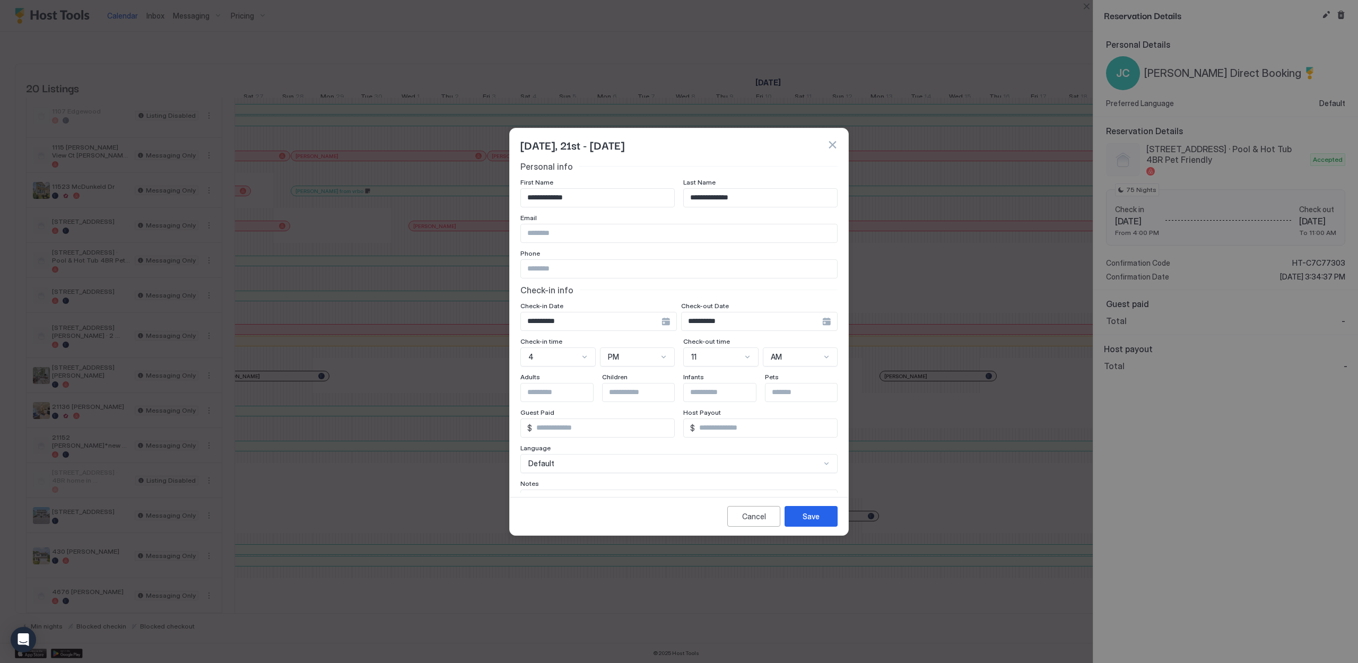
scroll to position [60, 0]
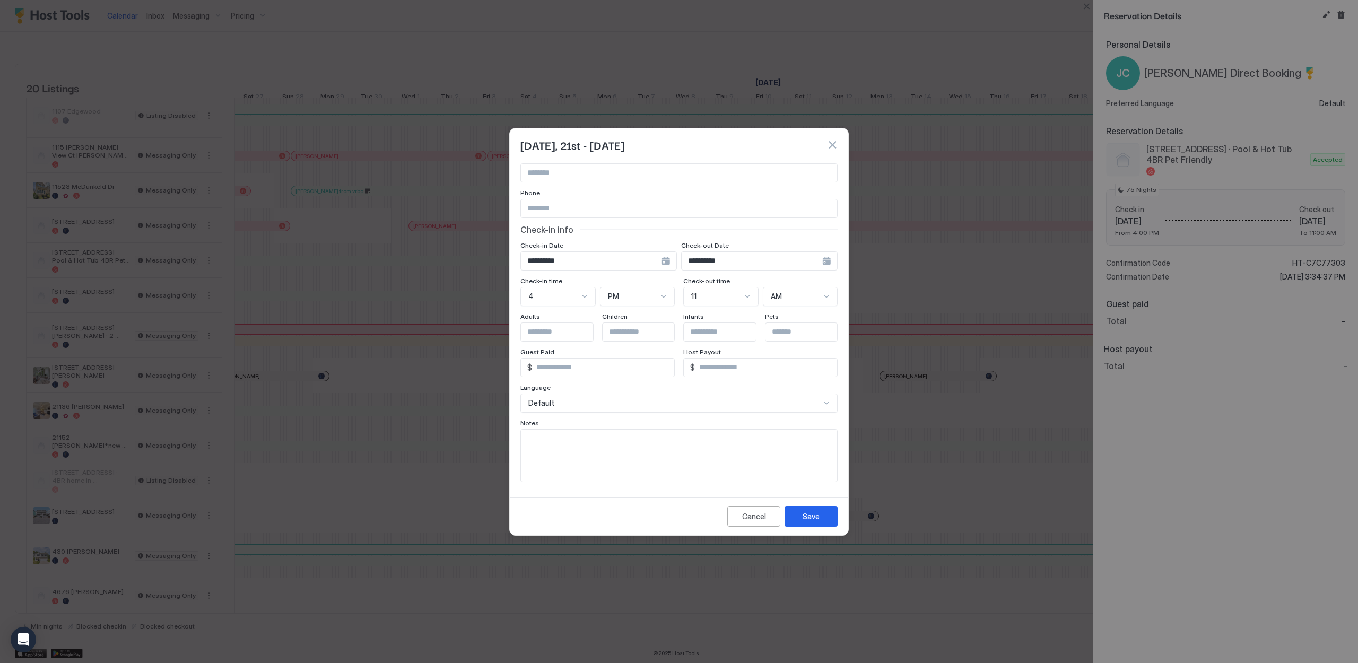
click at [590, 455] on textarea "Input Field" at bounding box center [679, 456] width 316 height 52
type textarea "**********"
click at [831, 519] on button "Save" at bounding box center [811, 516] width 53 height 21
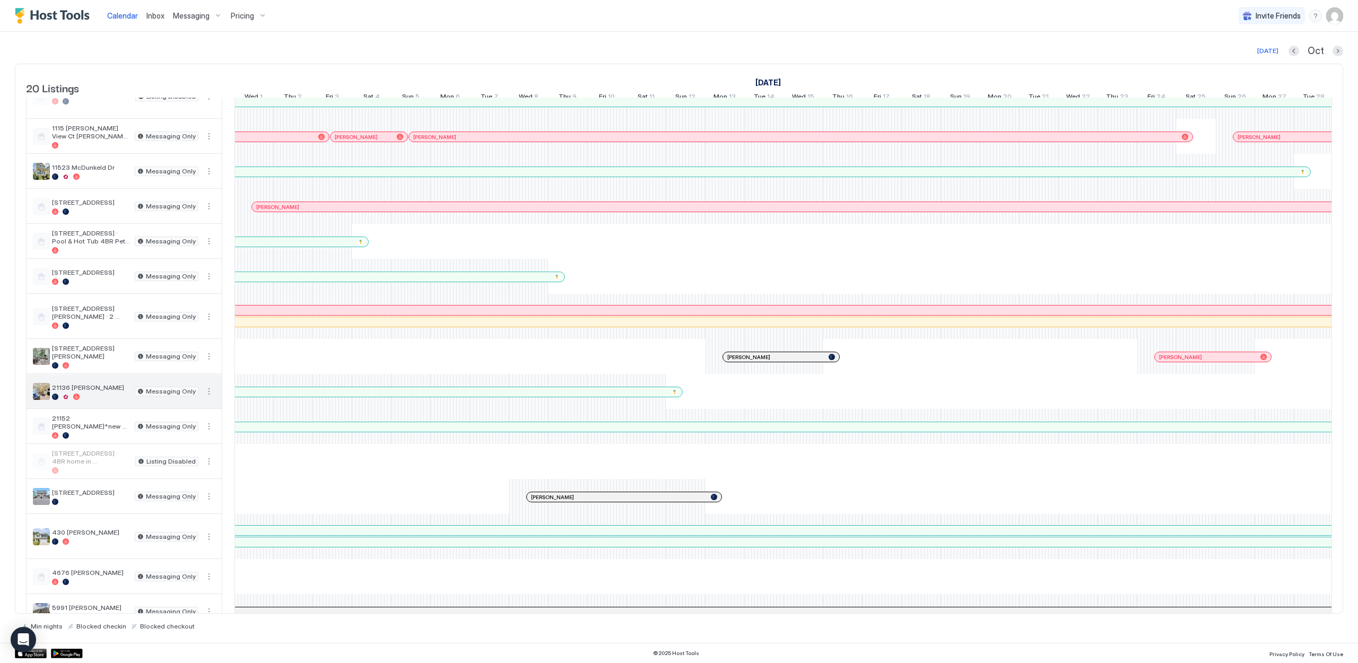
scroll to position [0, 0]
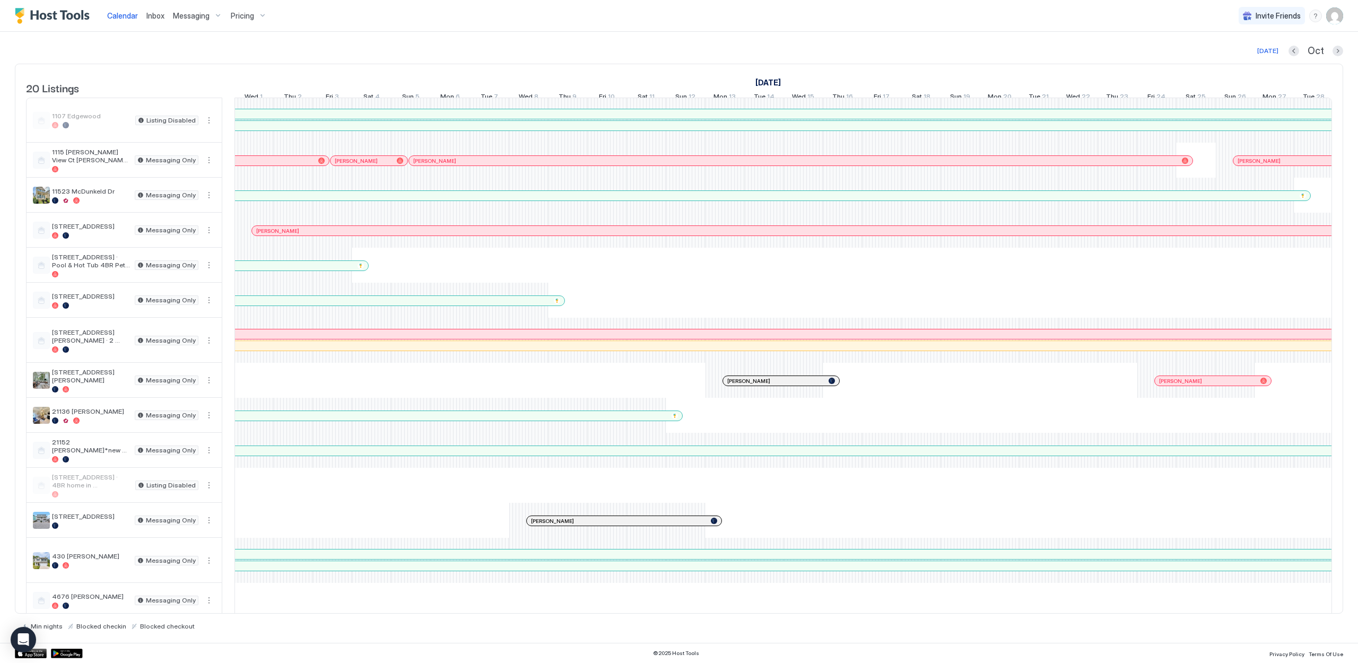
click at [429, 199] on div "[PERSON_NAME] from vrbo" at bounding box center [716, 196] width 1157 height 7
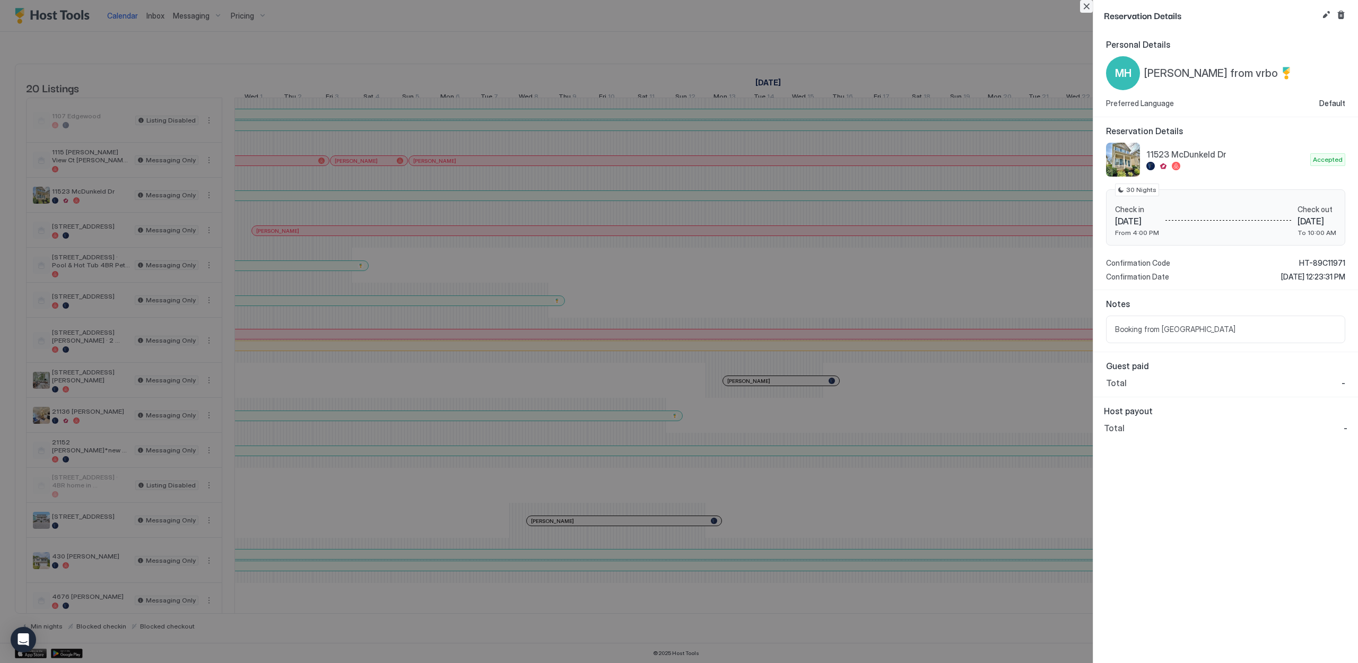
click at [1090, 11] on button "Close" at bounding box center [1086, 6] width 13 height 13
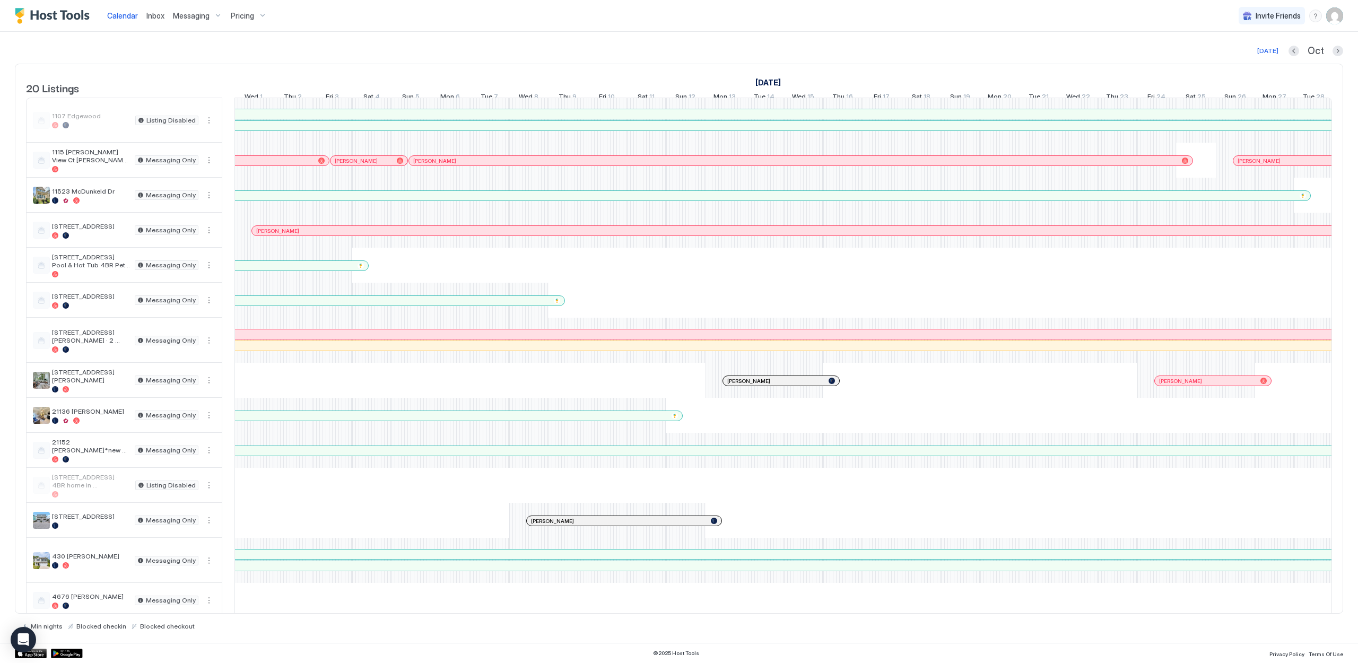
click at [283, 456] on div at bounding box center [760, 451] width 2665 height 10
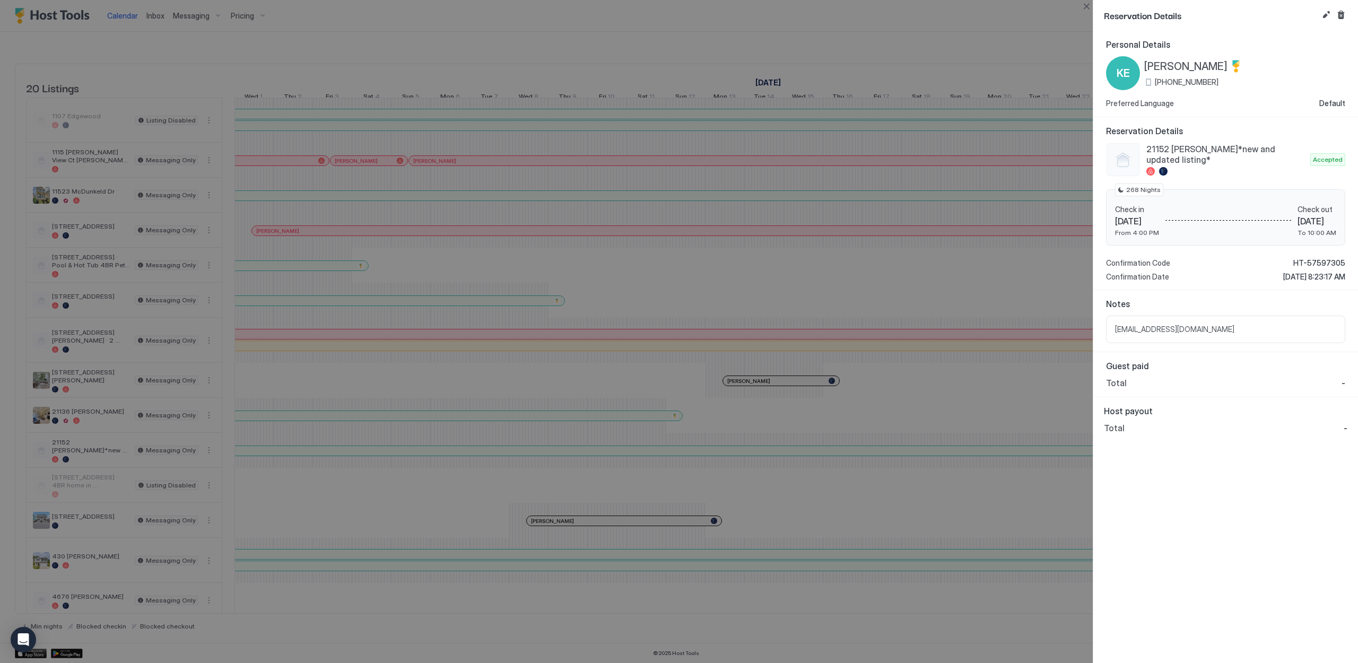
click at [1325, 20] on button "Edit reservation" at bounding box center [1326, 14] width 13 height 13
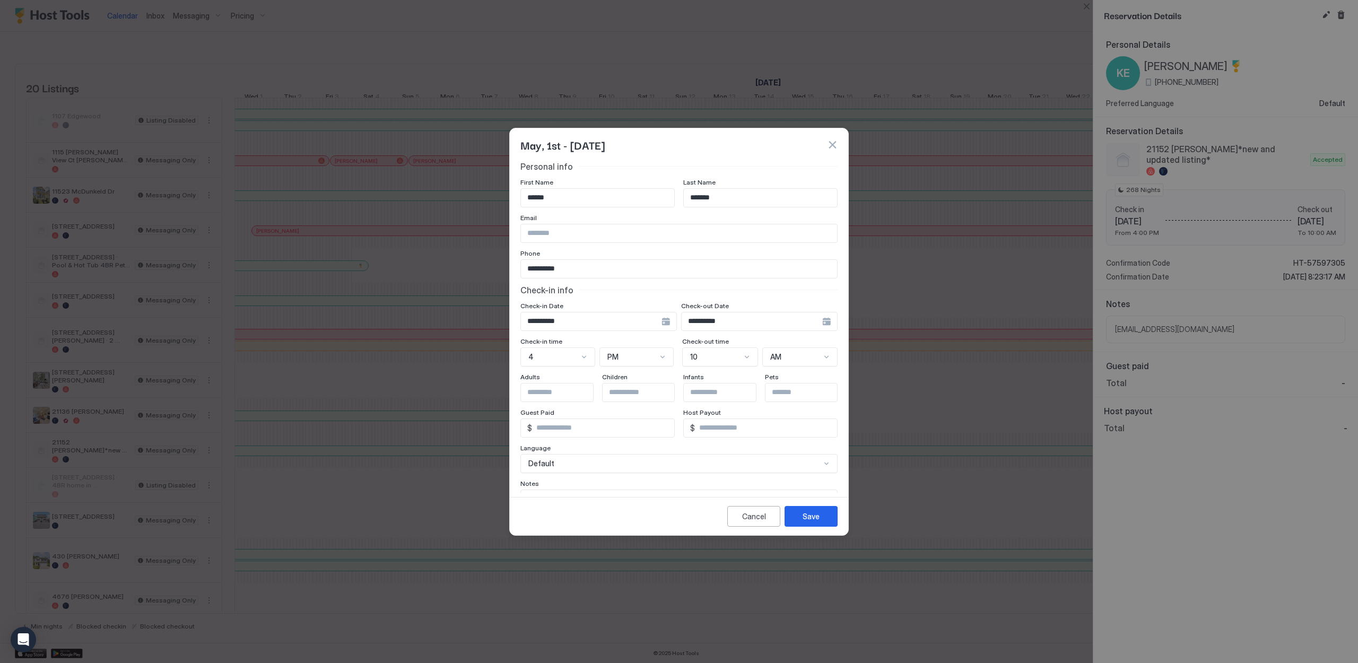
click at [816, 320] on div "**********" at bounding box center [759, 321] width 157 height 19
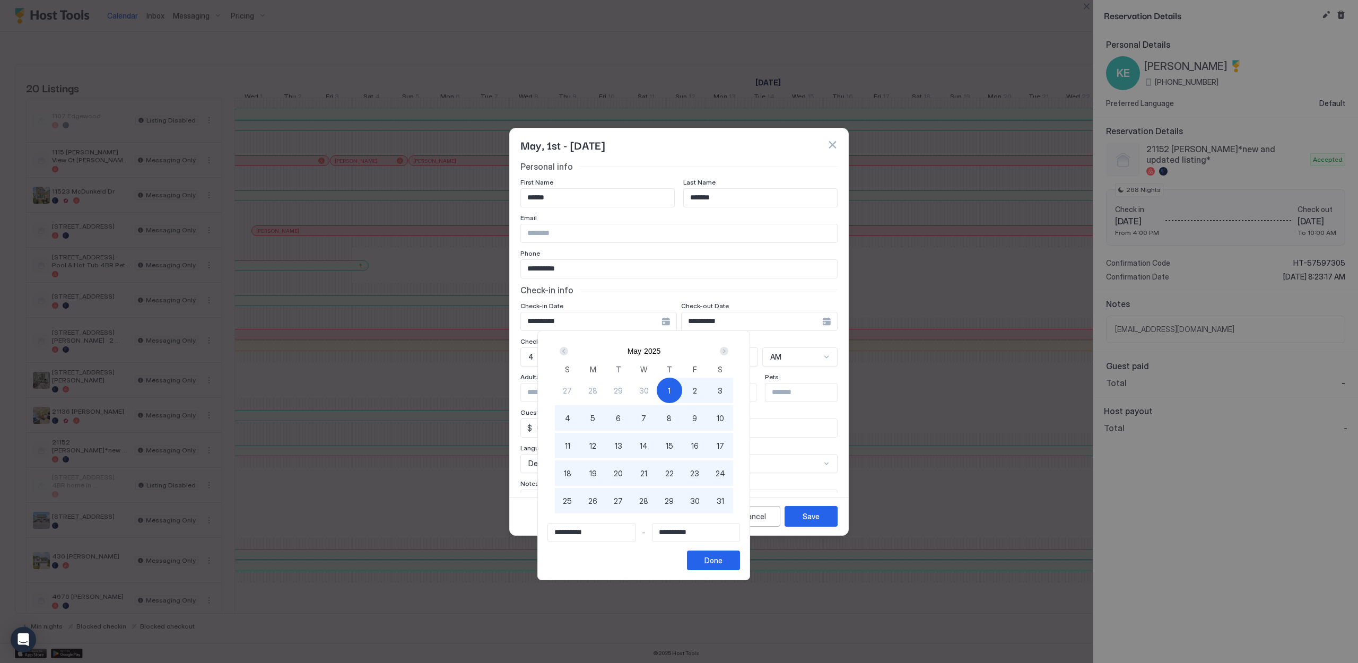
click at [682, 391] on div "1" at bounding box center [669, 390] width 25 height 25
click at [728, 353] on div "Next" at bounding box center [724, 351] width 8 height 8
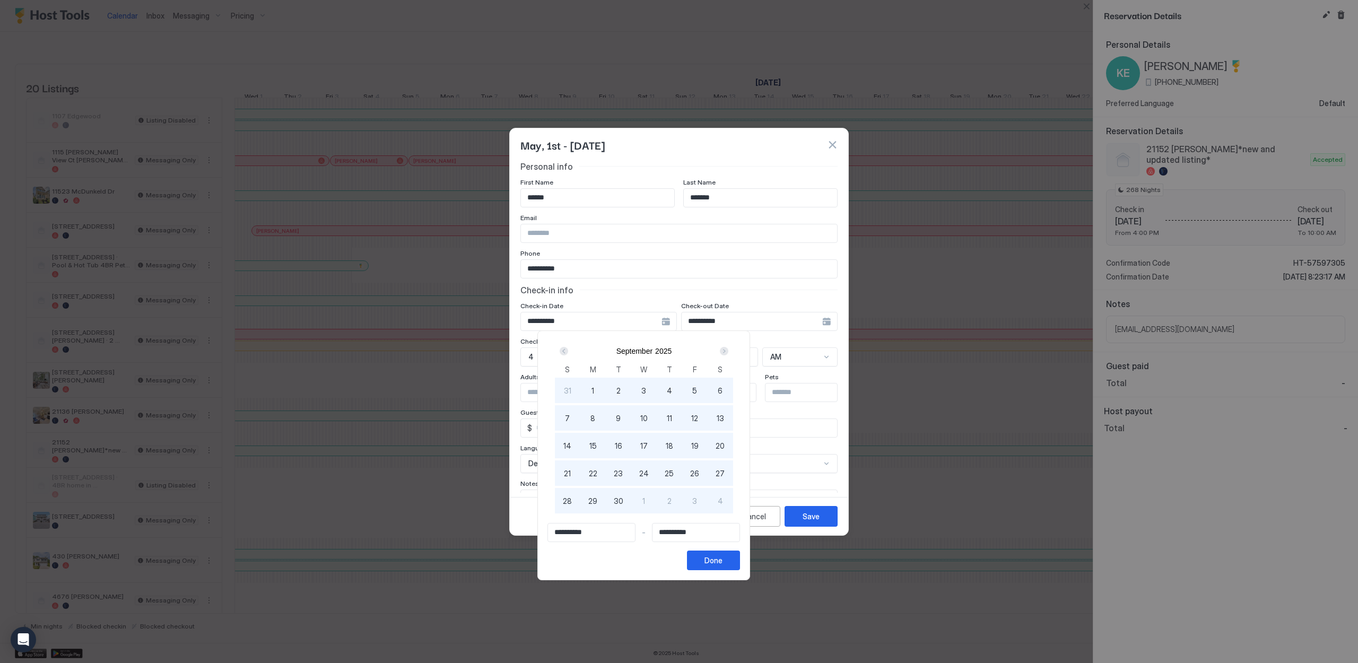
click at [728, 353] on div "Next" at bounding box center [724, 351] width 8 height 8
click at [723, 419] on span "11" at bounding box center [720, 418] width 5 height 11
type input "**********"
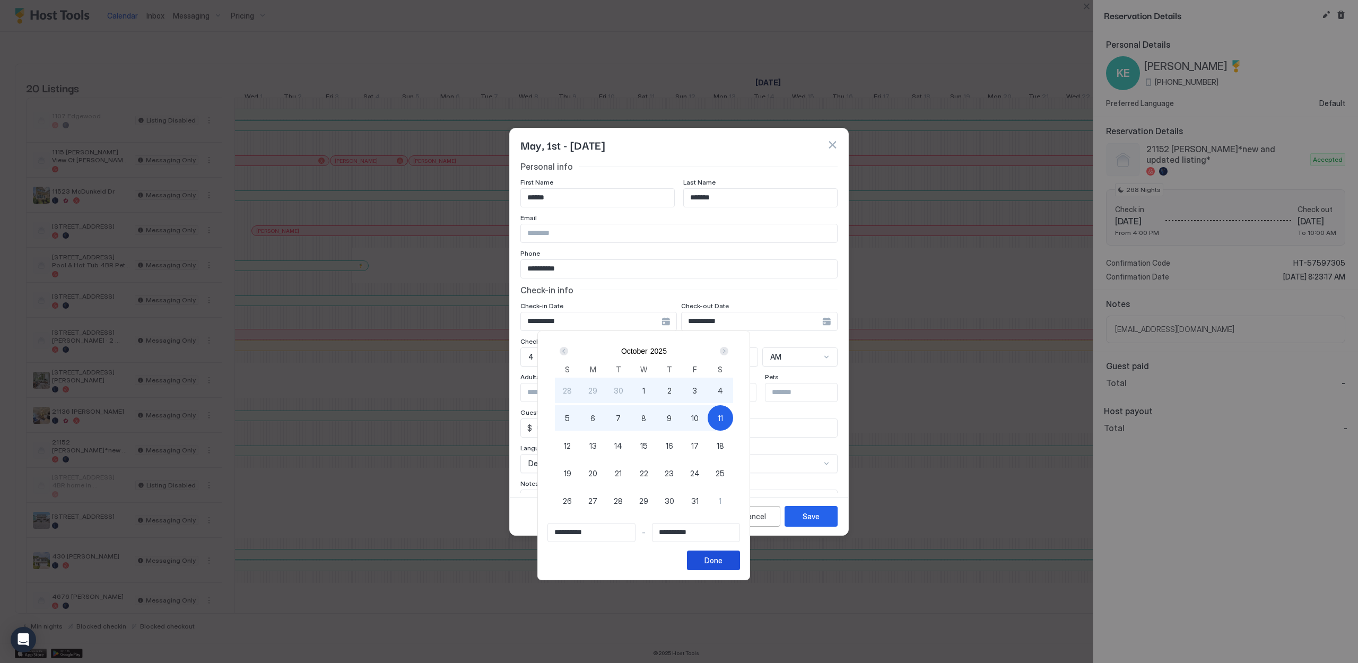
click at [723, 563] on div "Done" at bounding box center [714, 560] width 18 height 11
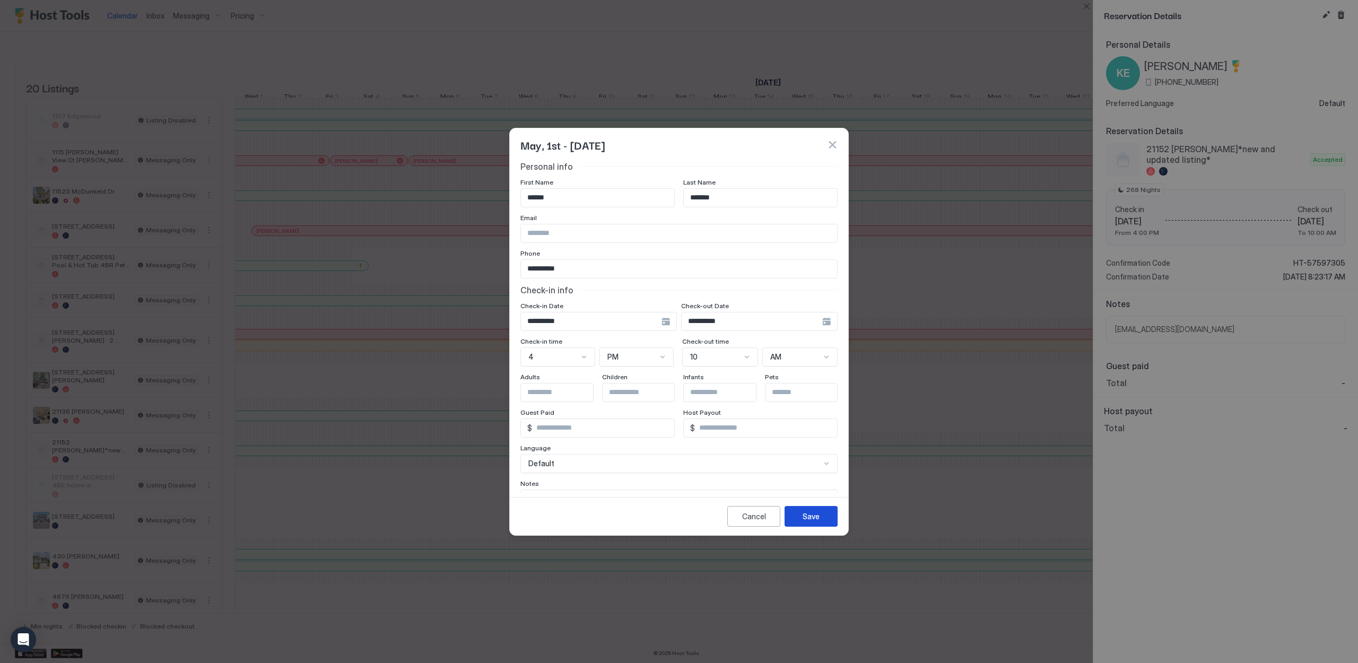
click at [814, 517] on div "Save" at bounding box center [811, 516] width 17 height 11
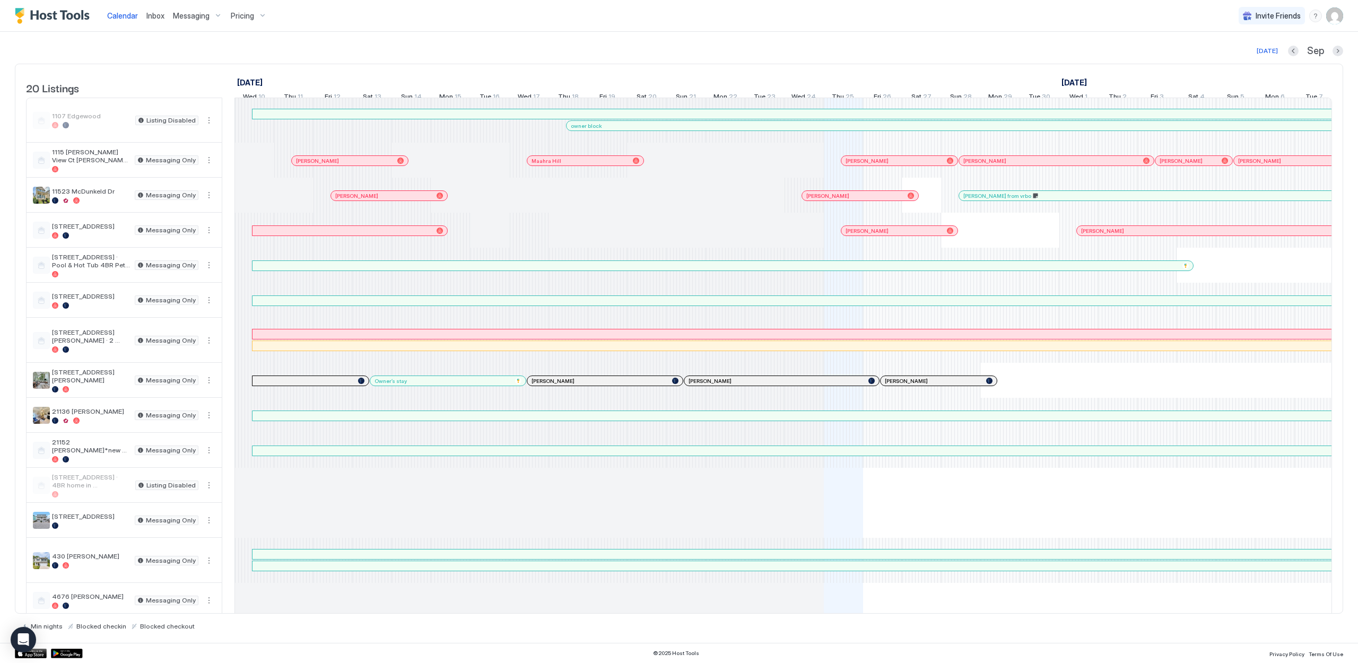
scroll to position [0, 589]
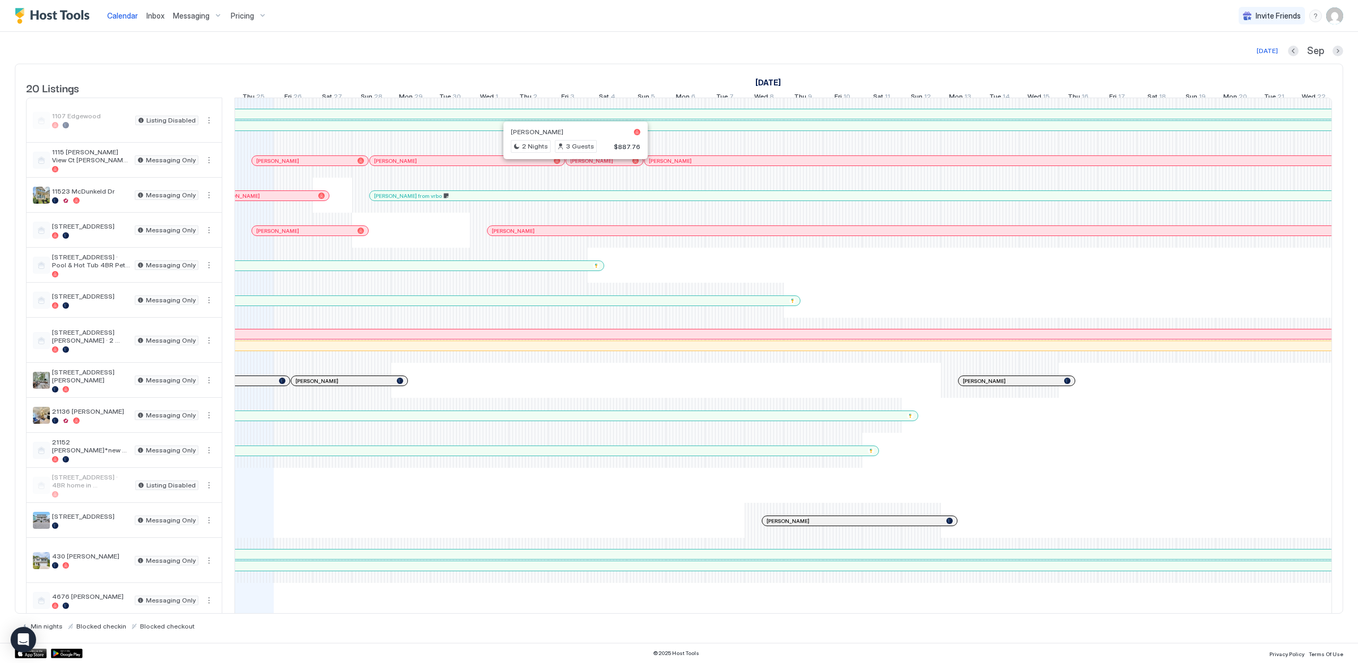
click at [686, 43] on div "Today Sep 20 Listings September 2025 October 2025 November 2025 Wed 10 Thu 11 F…" at bounding box center [679, 337] width 1328 height 611
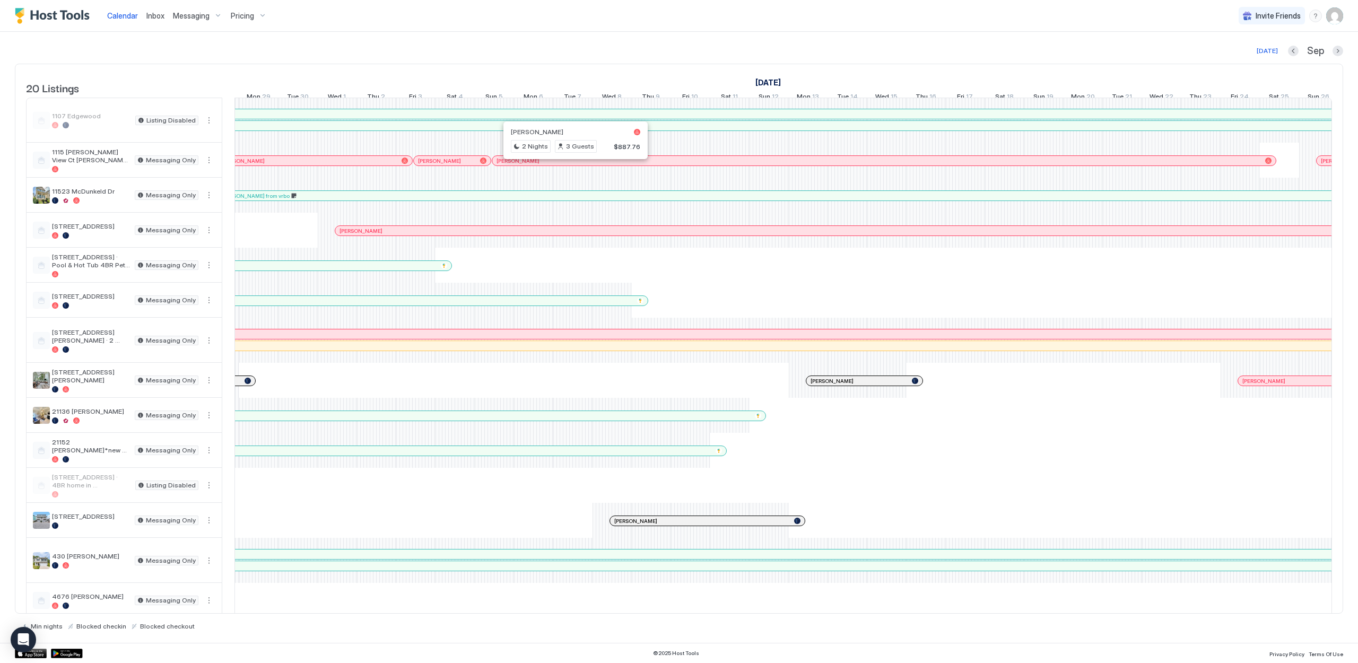
scroll to position [0, 614]
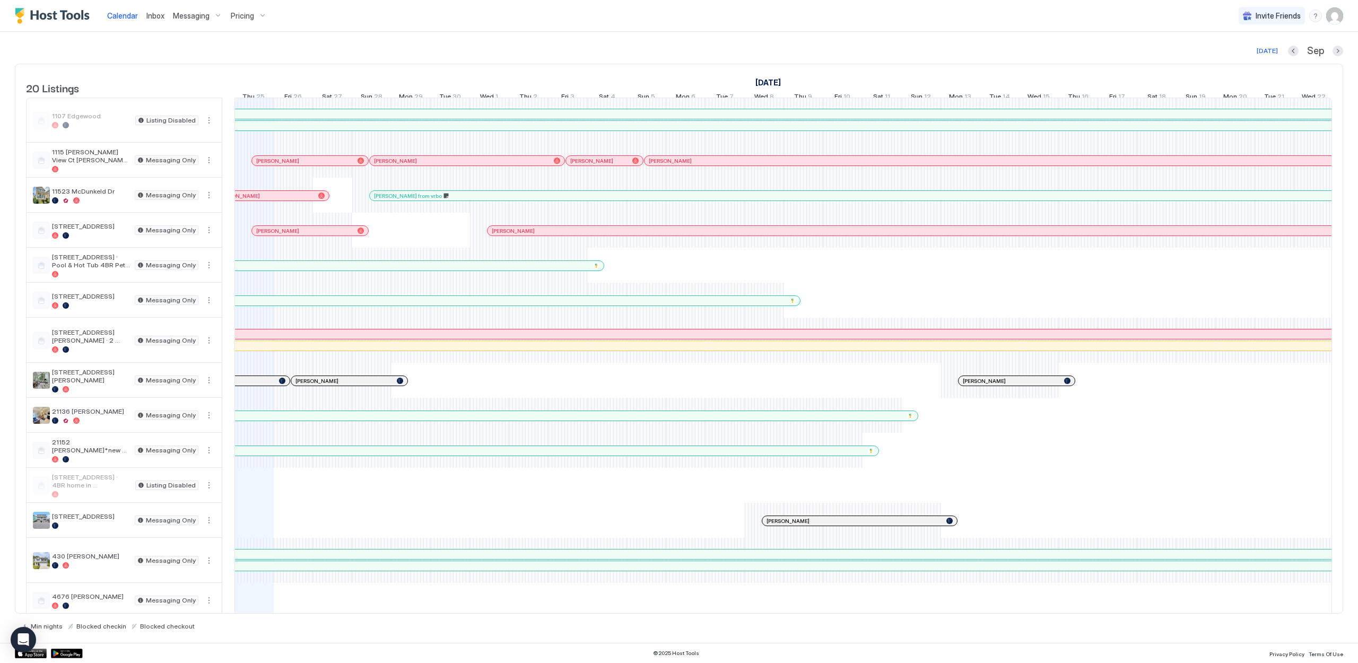
click at [355, 305] on div at bounding box center [355, 301] width 8 height 8
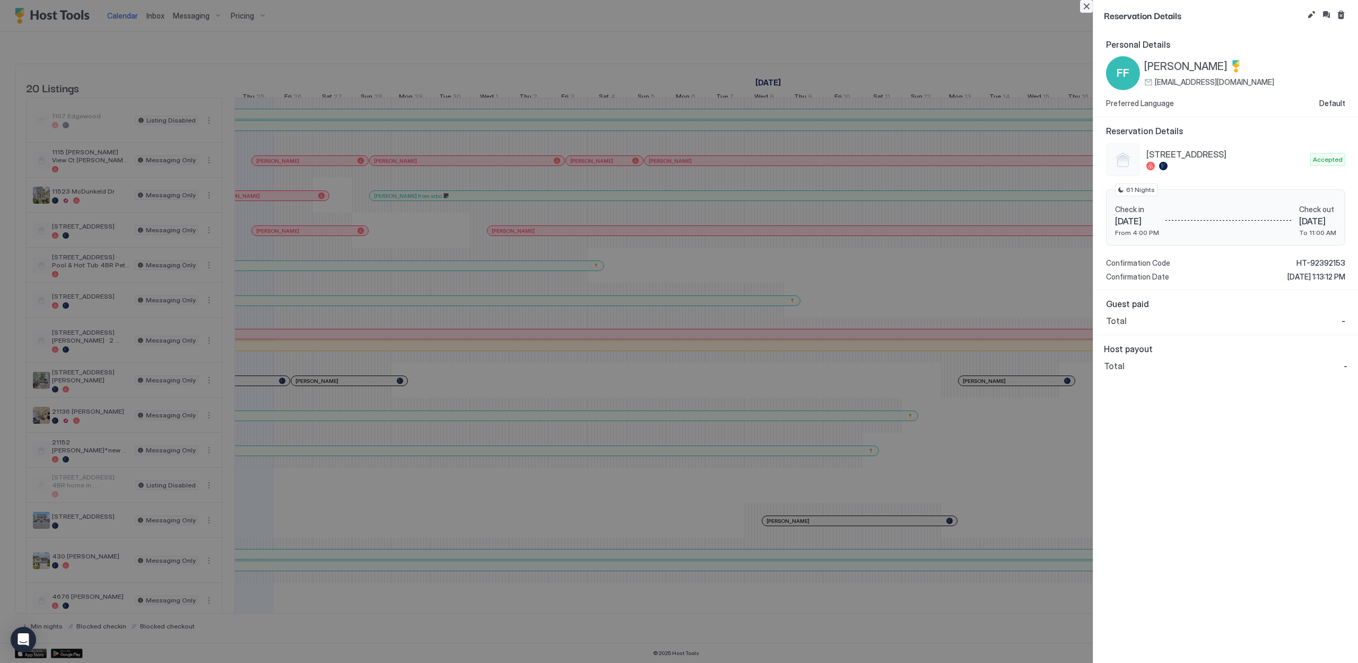
click at [1089, 4] on button "Close" at bounding box center [1086, 6] width 13 height 13
